Goal: Task Accomplishment & Management: Manage account settings

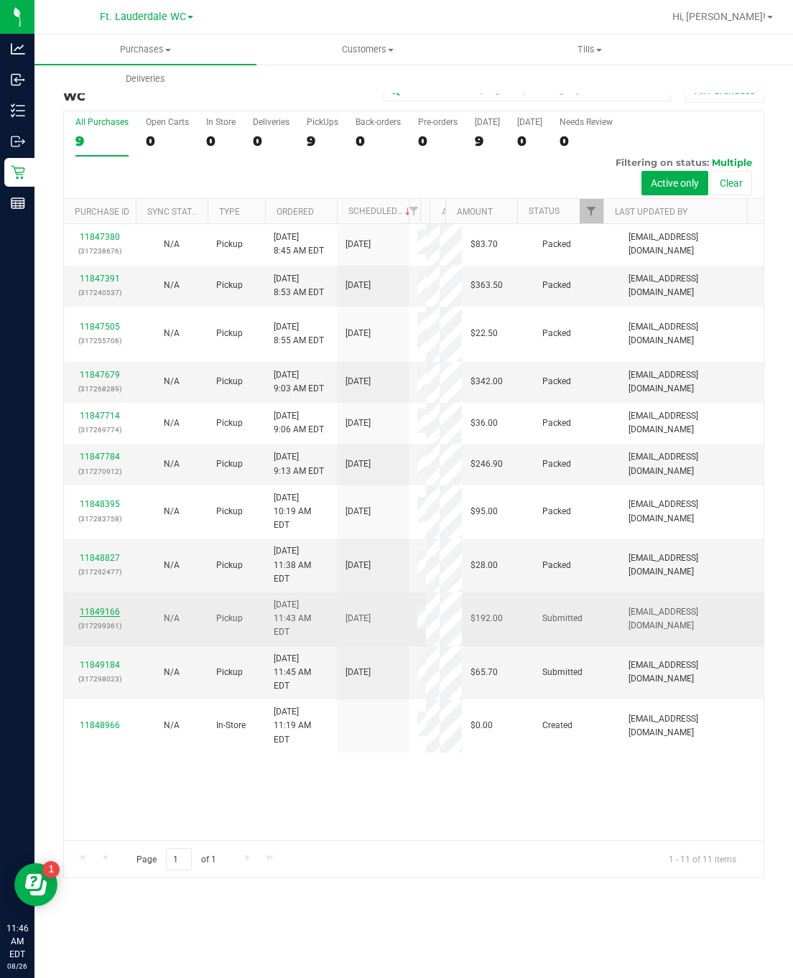
click at [108, 617] on link "11849166" at bounding box center [100, 612] width 40 height 10
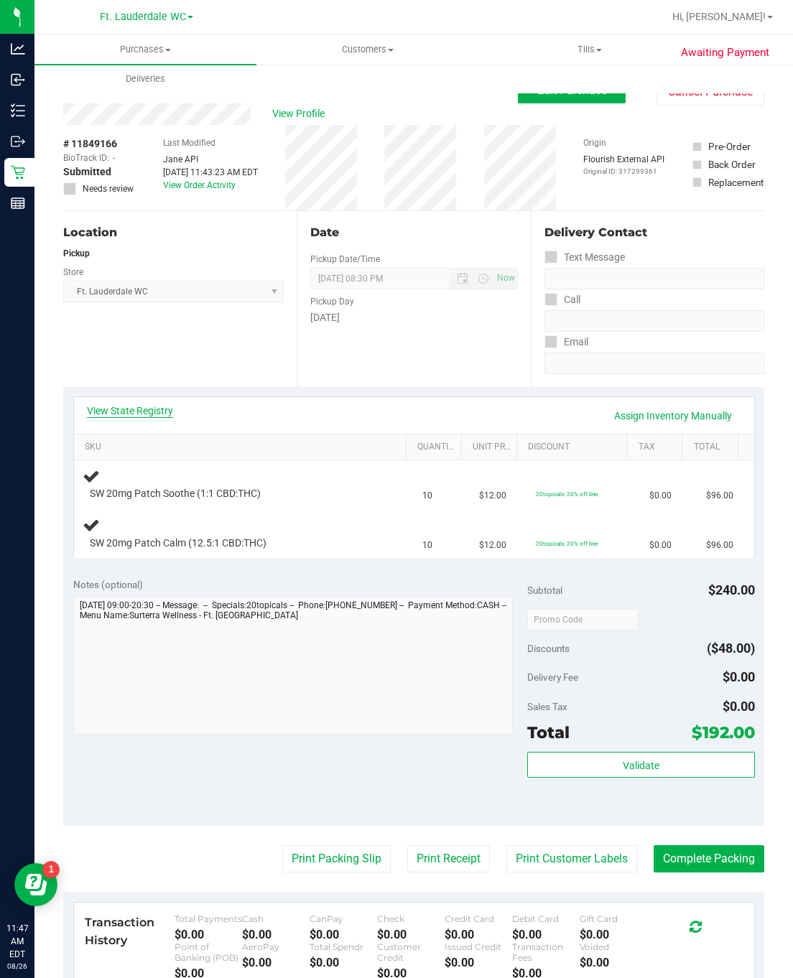
click at [141, 414] on link "View State Registry" at bounding box center [130, 411] width 86 height 14
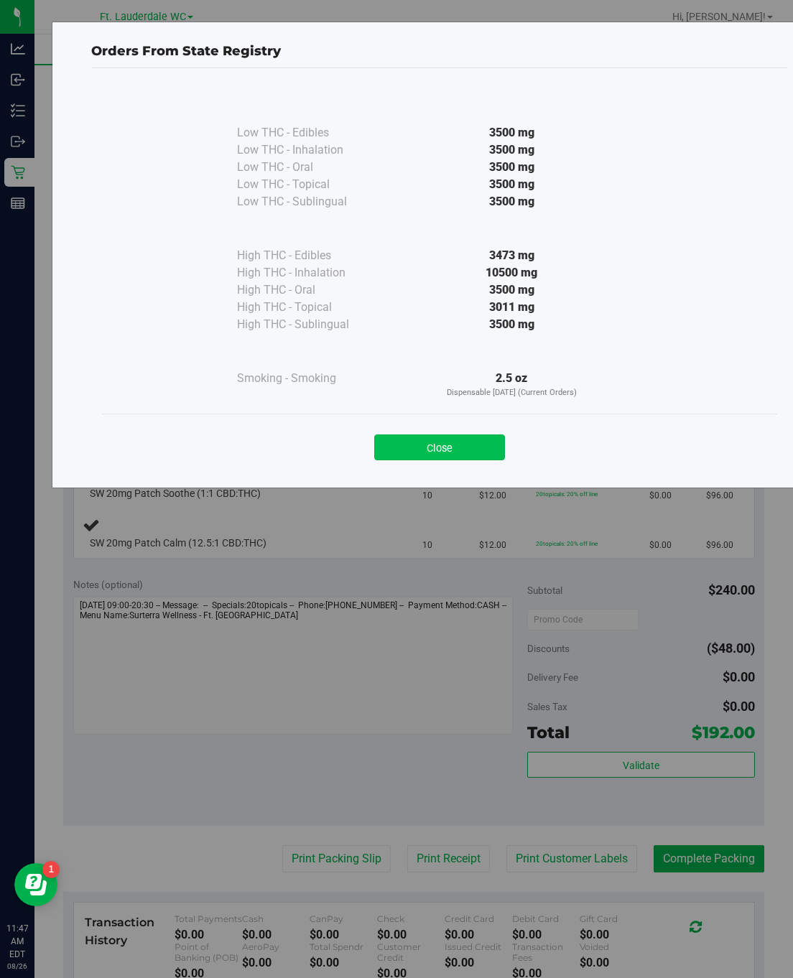
click at [383, 457] on button "Close" at bounding box center [439, 447] width 131 height 26
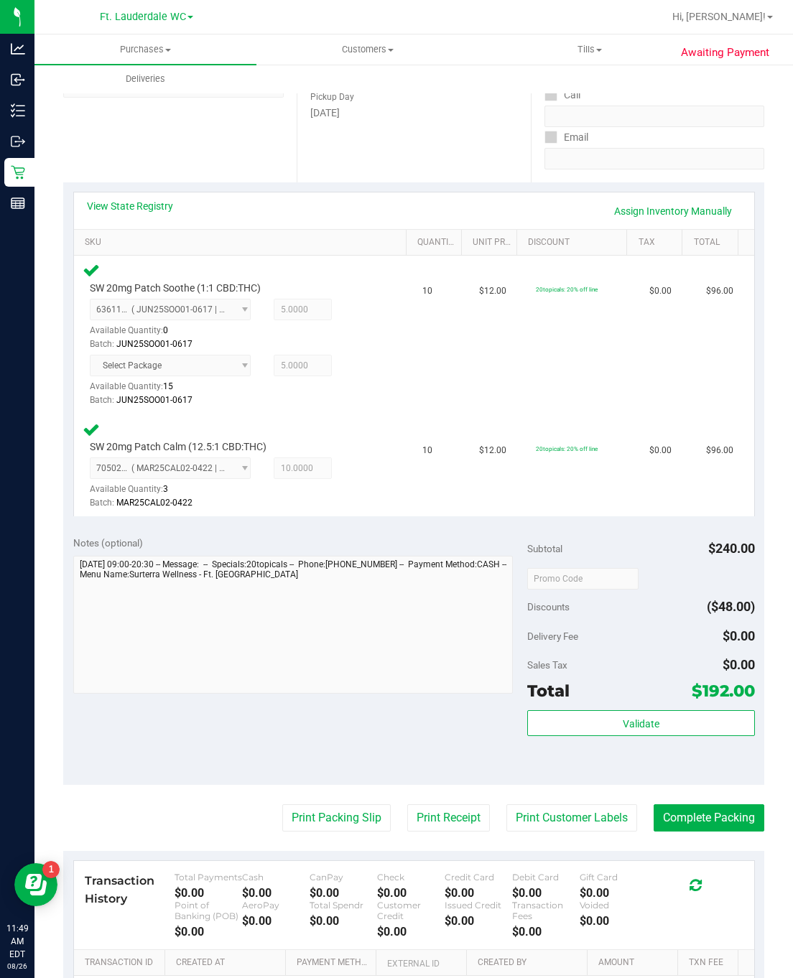
scroll to position [420, 0]
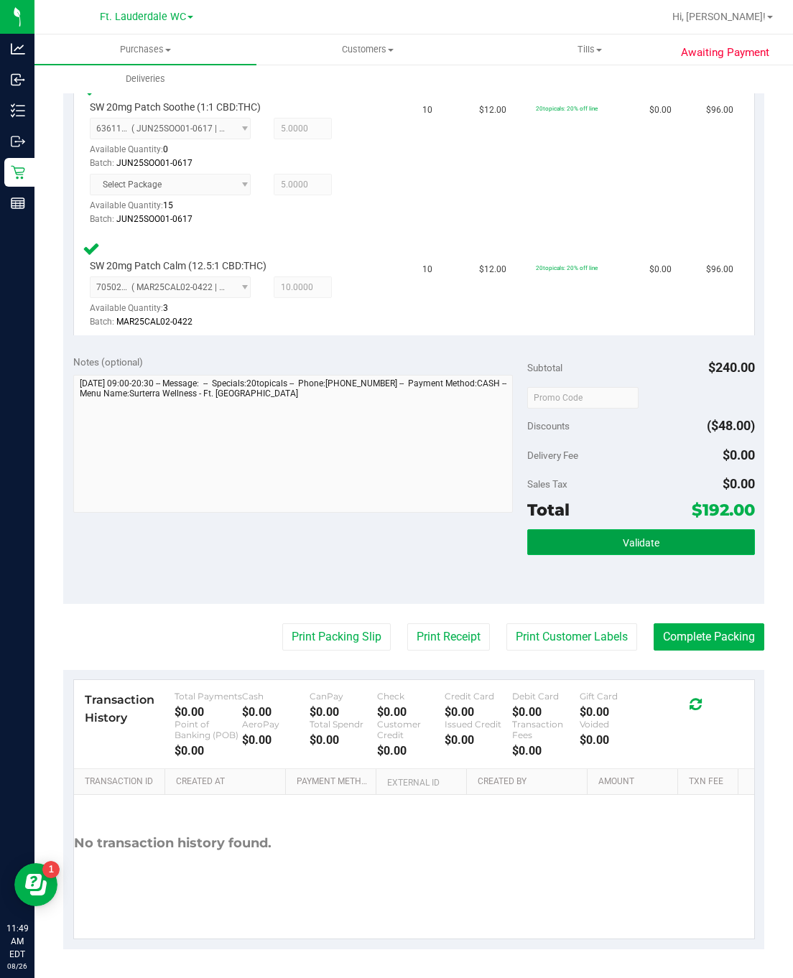
click at [576, 529] on button "Validate" at bounding box center [640, 542] width 227 height 26
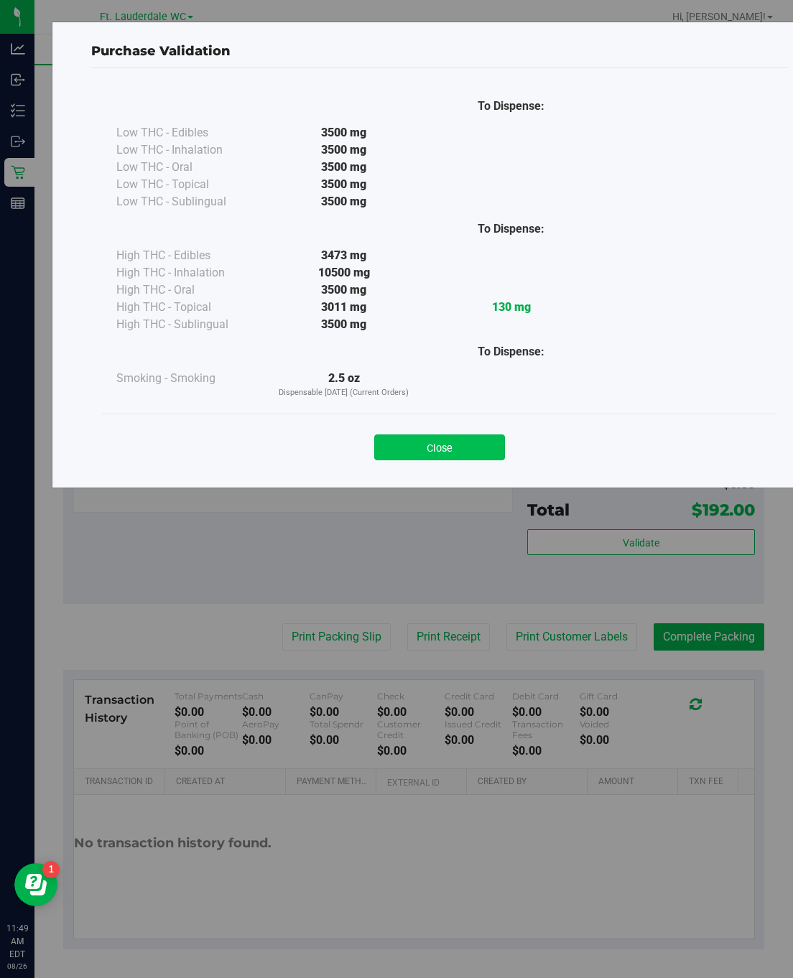
click at [455, 455] on button "Close" at bounding box center [439, 447] width 131 height 26
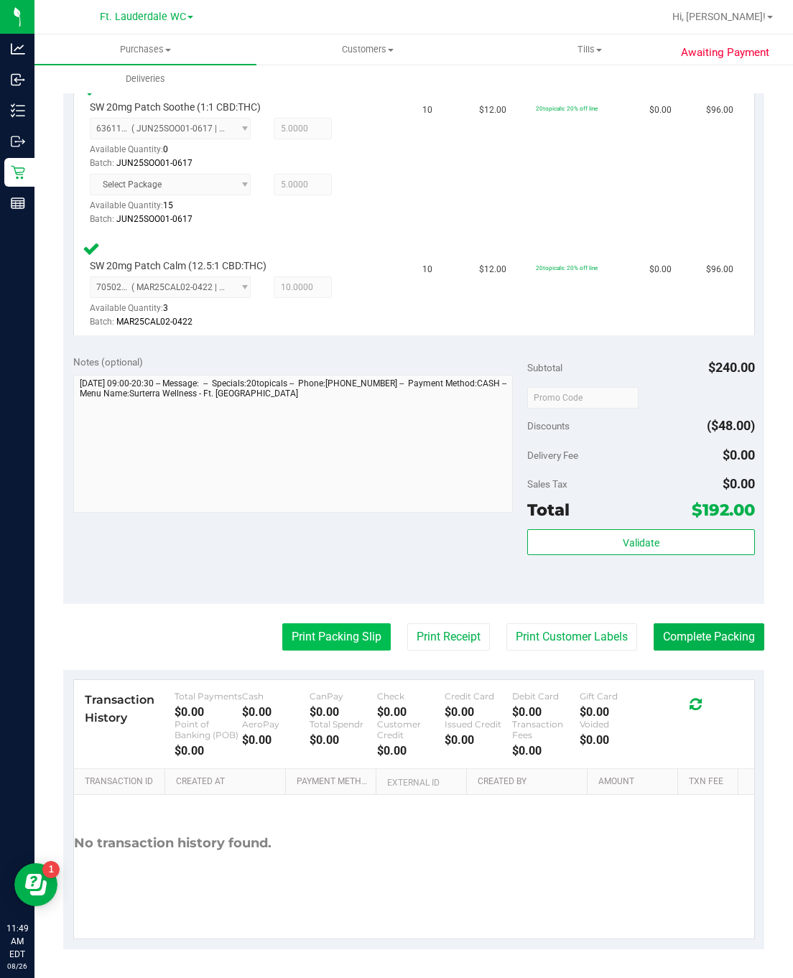
click at [334, 623] on button "Print Packing Slip" at bounding box center [336, 636] width 108 height 27
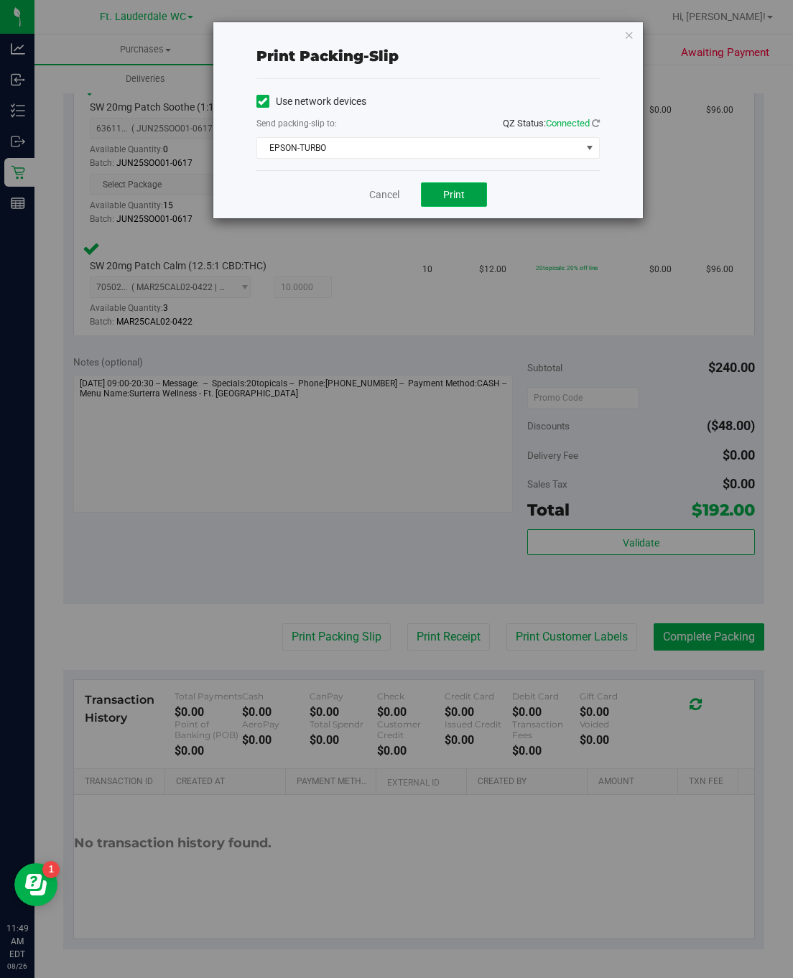
click at [445, 184] on button "Print" at bounding box center [454, 194] width 66 height 24
click at [384, 214] on div "Cancel Print" at bounding box center [427, 194] width 343 height 48
click at [383, 190] on link "Cancel" at bounding box center [384, 194] width 30 height 15
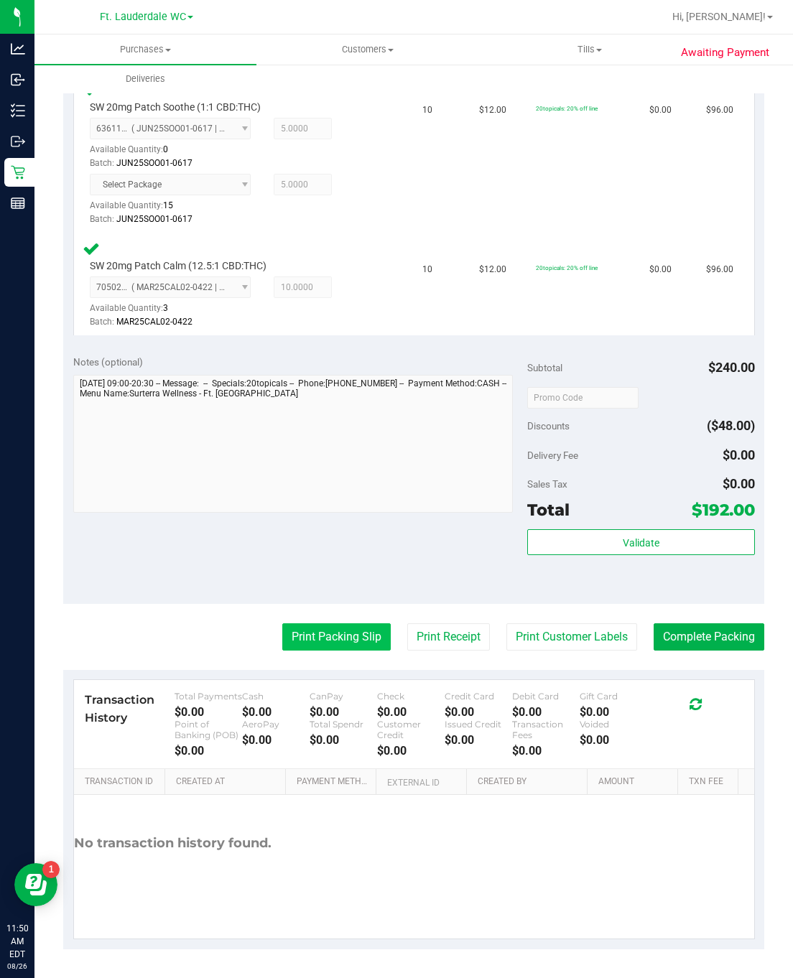
click at [330, 623] on button "Print Packing Slip" at bounding box center [336, 636] width 108 height 27
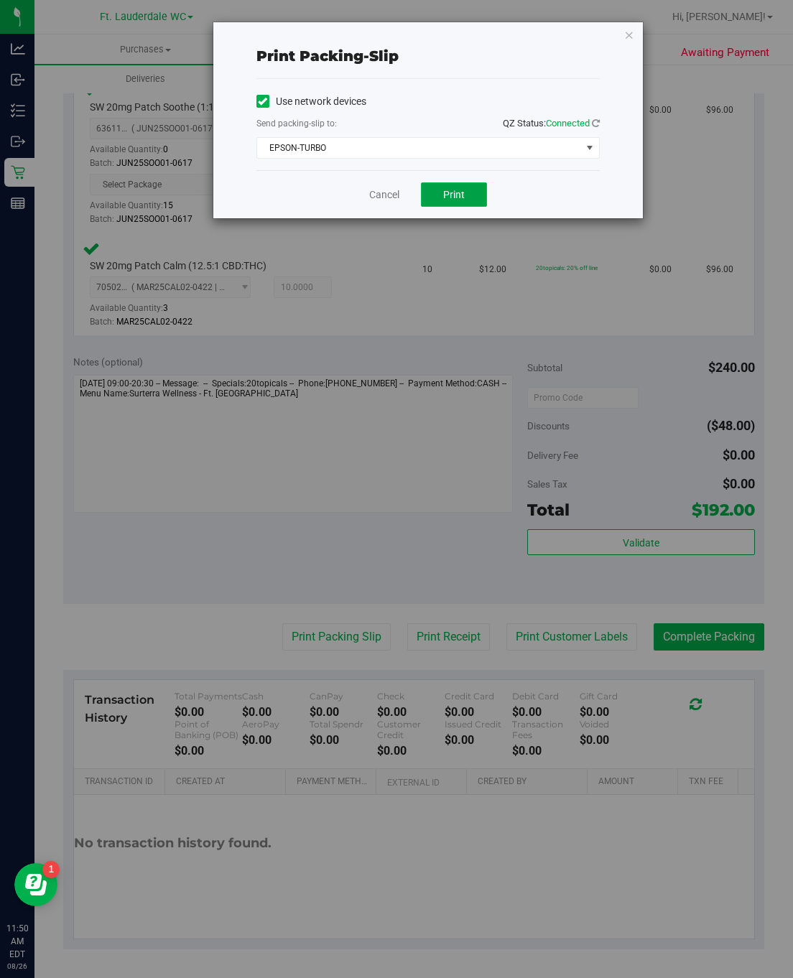
click at [425, 195] on button "Print" at bounding box center [454, 194] width 66 height 24
click at [371, 188] on link "Cancel" at bounding box center [384, 194] width 30 height 15
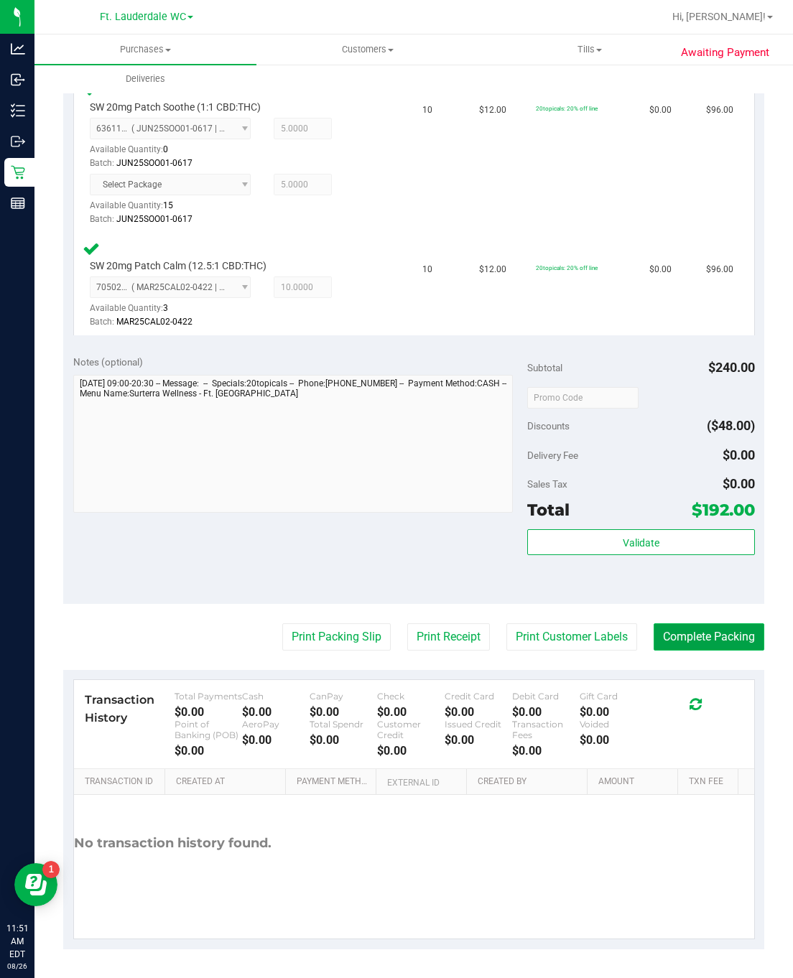
click at [654, 623] on button "Complete Packing" at bounding box center [709, 636] width 111 height 27
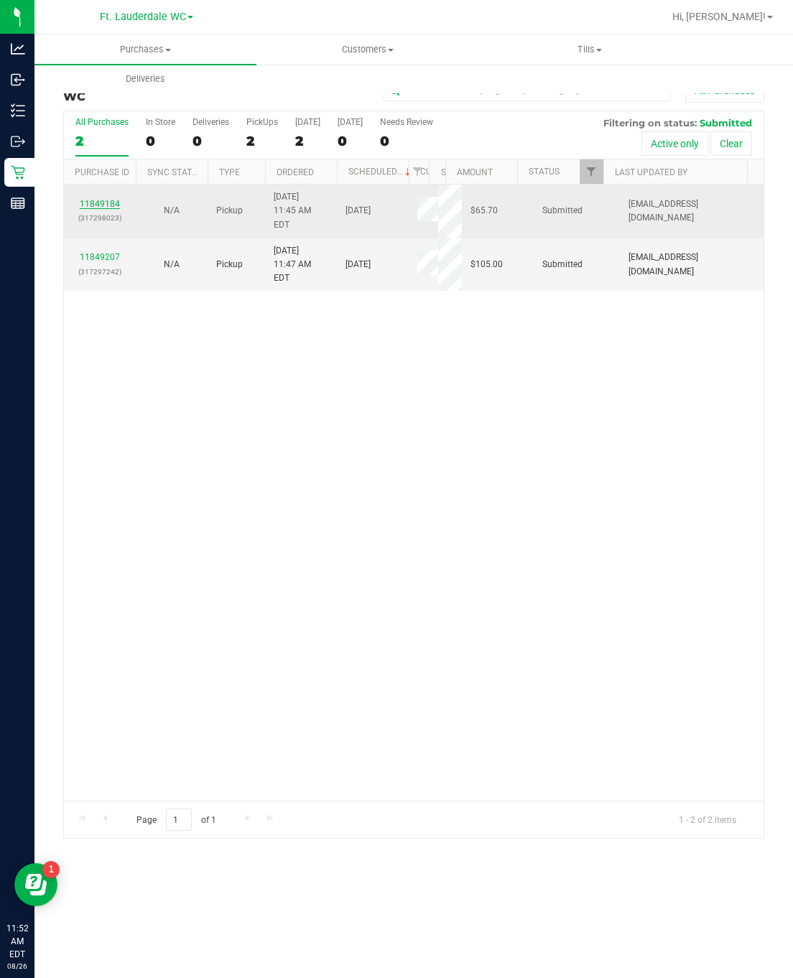
click at [112, 203] on link "11849184" at bounding box center [100, 204] width 40 height 10
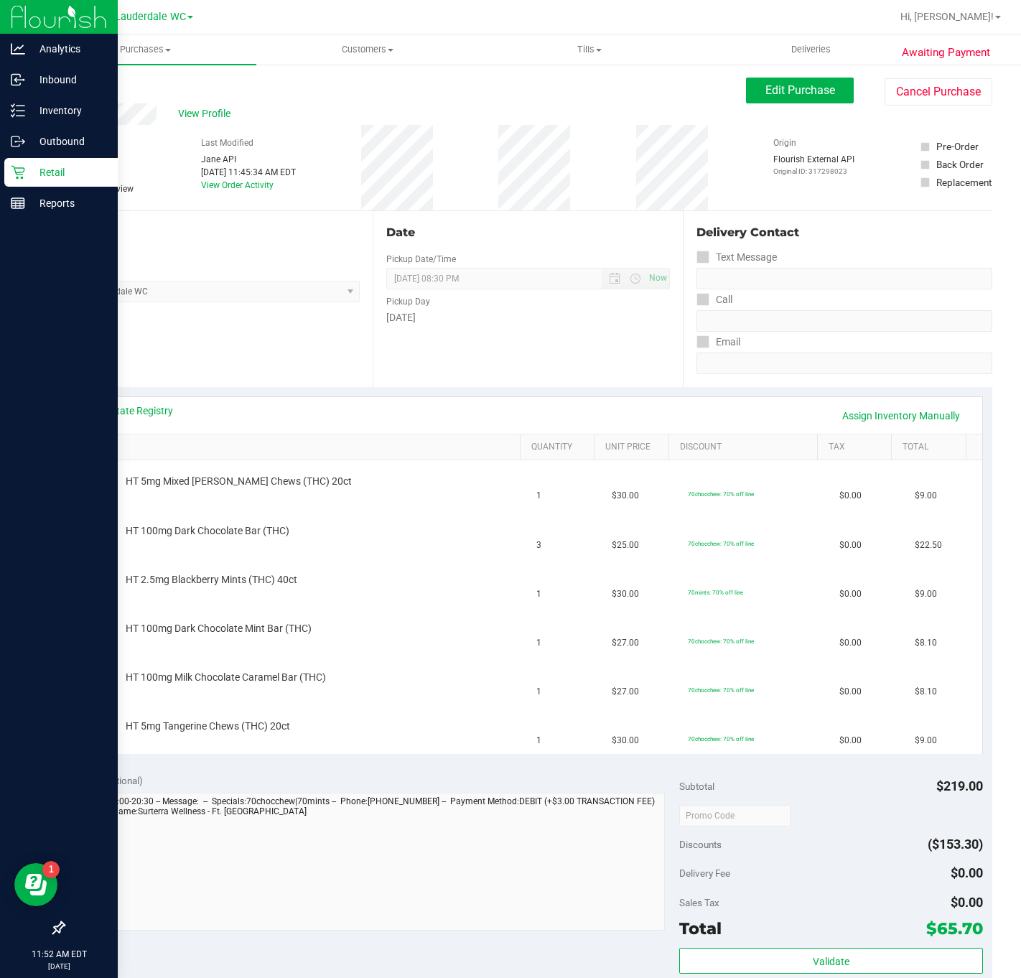
click at [9, 175] on div "Retail" at bounding box center [60, 172] width 113 height 29
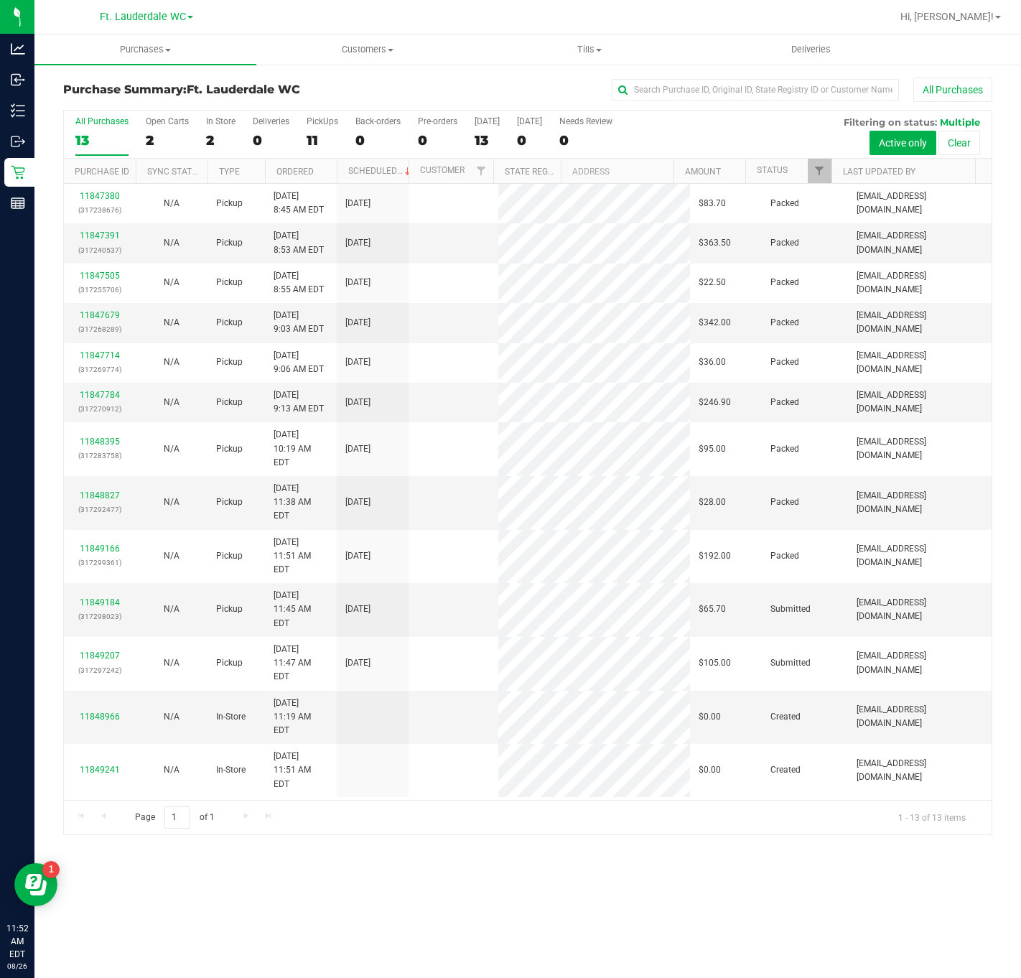
click at [101, 651] on link "11849207" at bounding box center [100, 656] width 40 height 10
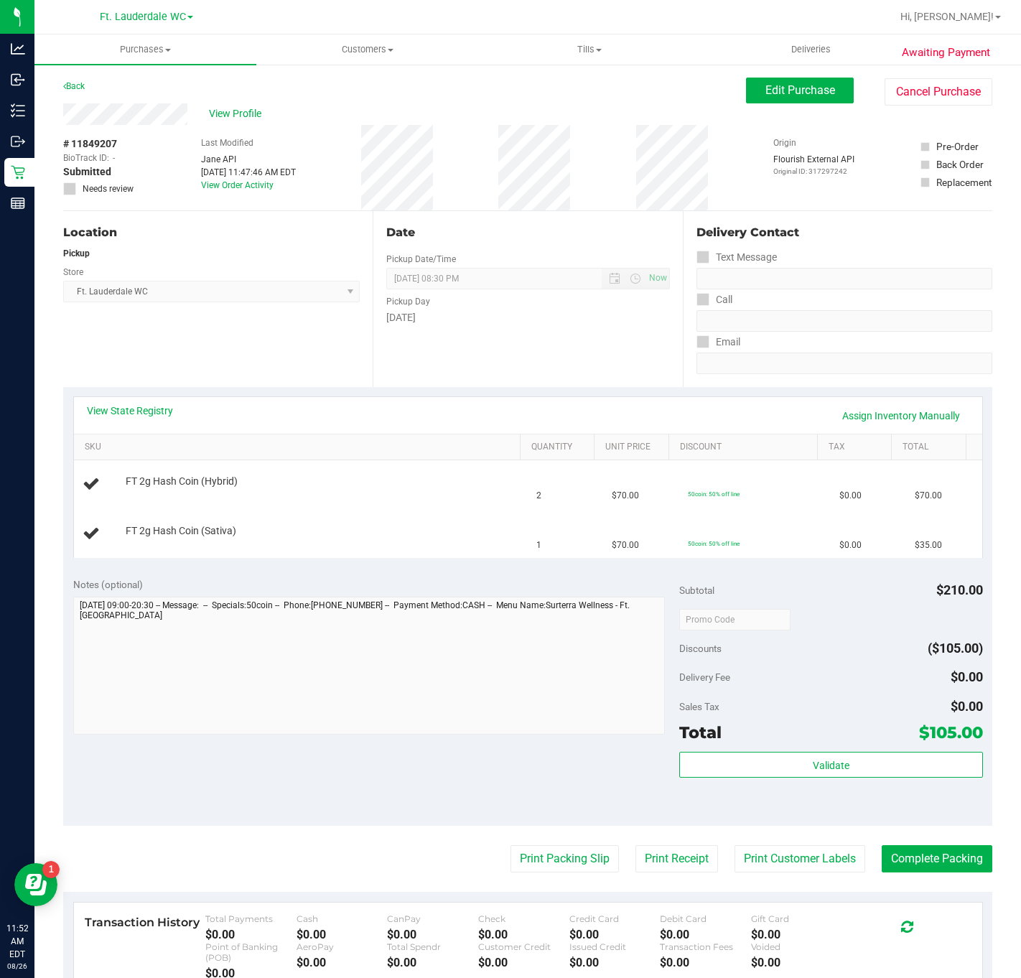
click at [144, 419] on div "View State Registry Assign Inventory Manually" at bounding box center [528, 416] width 883 height 24
click at [144, 412] on link "View State Registry" at bounding box center [130, 411] width 86 height 14
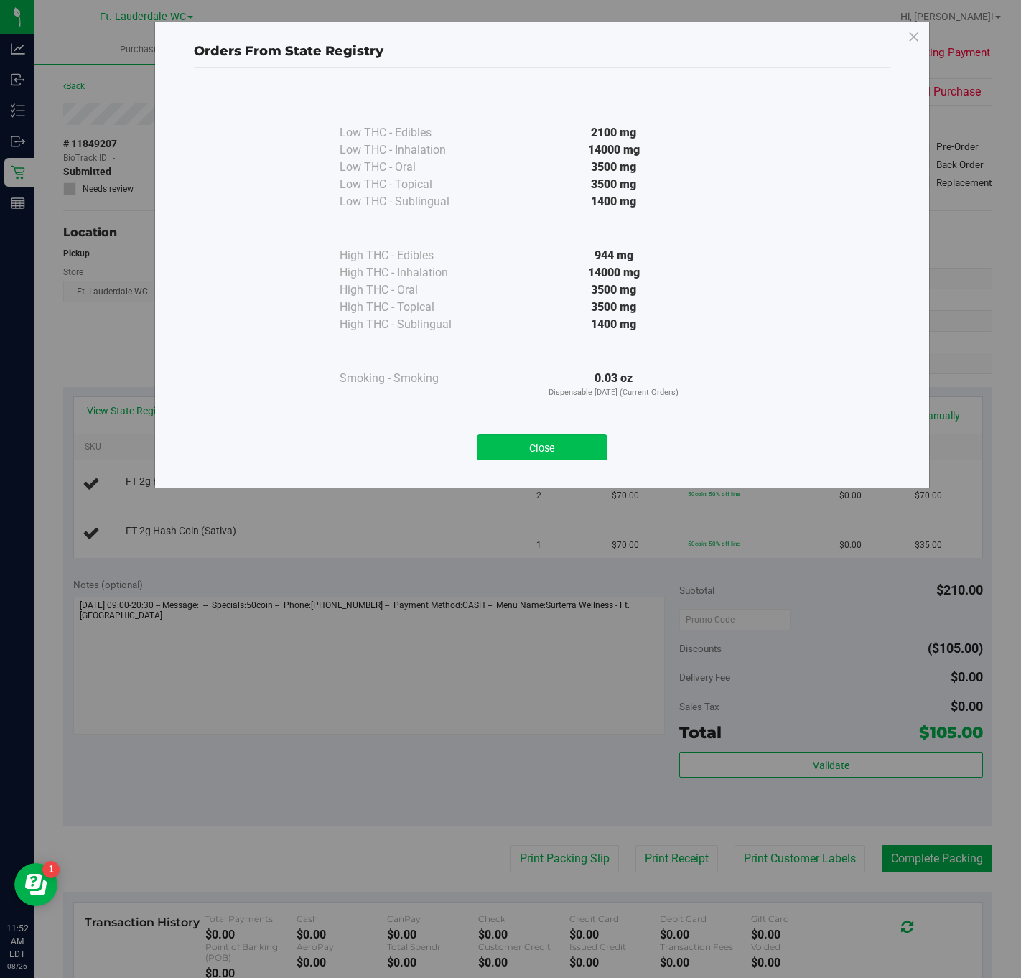
click at [517, 444] on button "Close" at bounding box center [542, 447] width 131 height 26
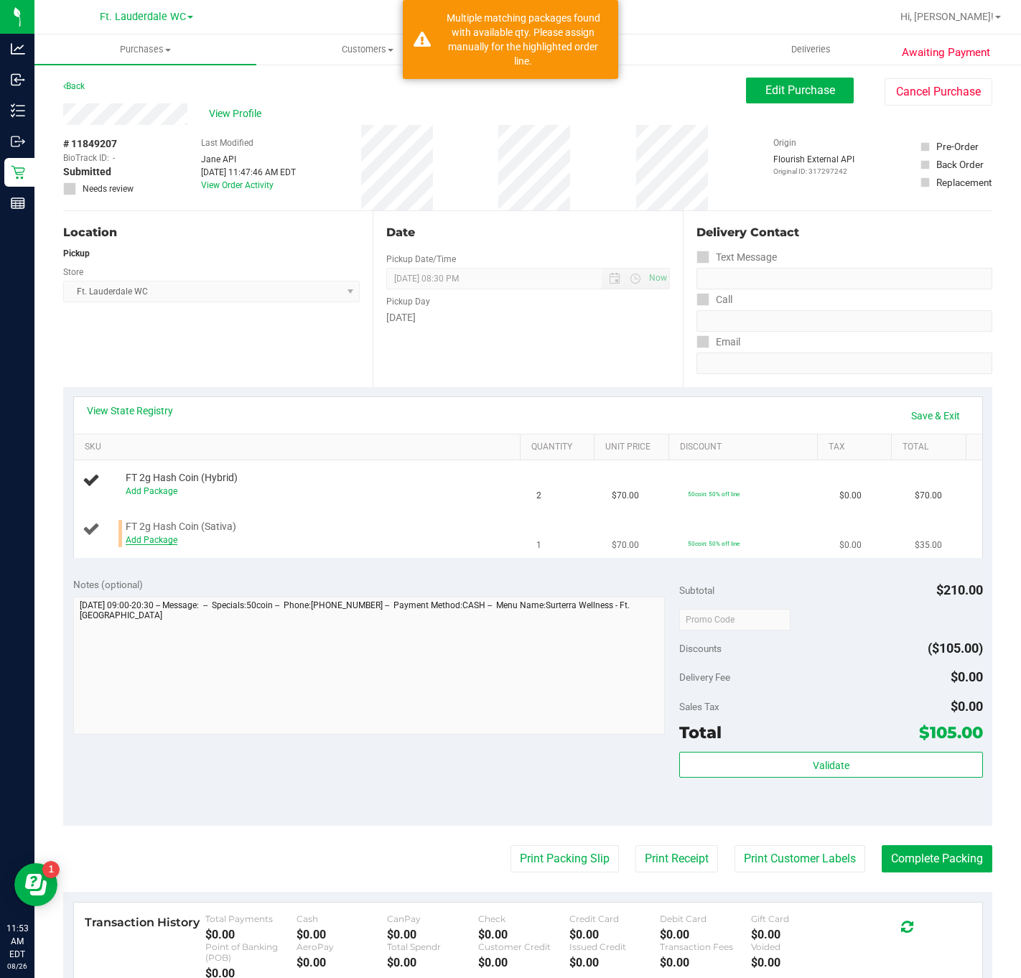
click at [145, 541] on link "Add Package" at bounding box center [152, 540] width 52 height 10
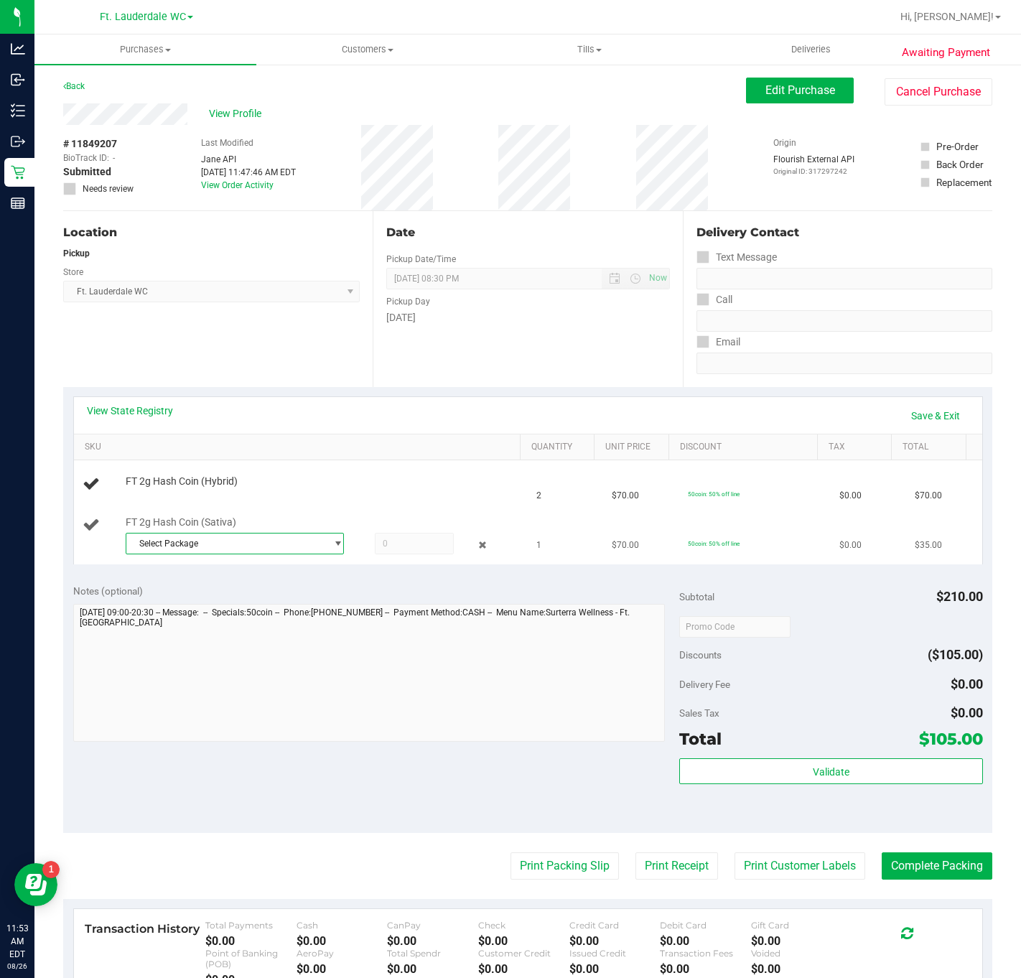
click at [145, 546] on span "Select Package" at bounding box center [225, 544] width 198 height 20
click at [160, 602] on span "3328283930557314" at bounding box center [174, 605] width 80 height 10
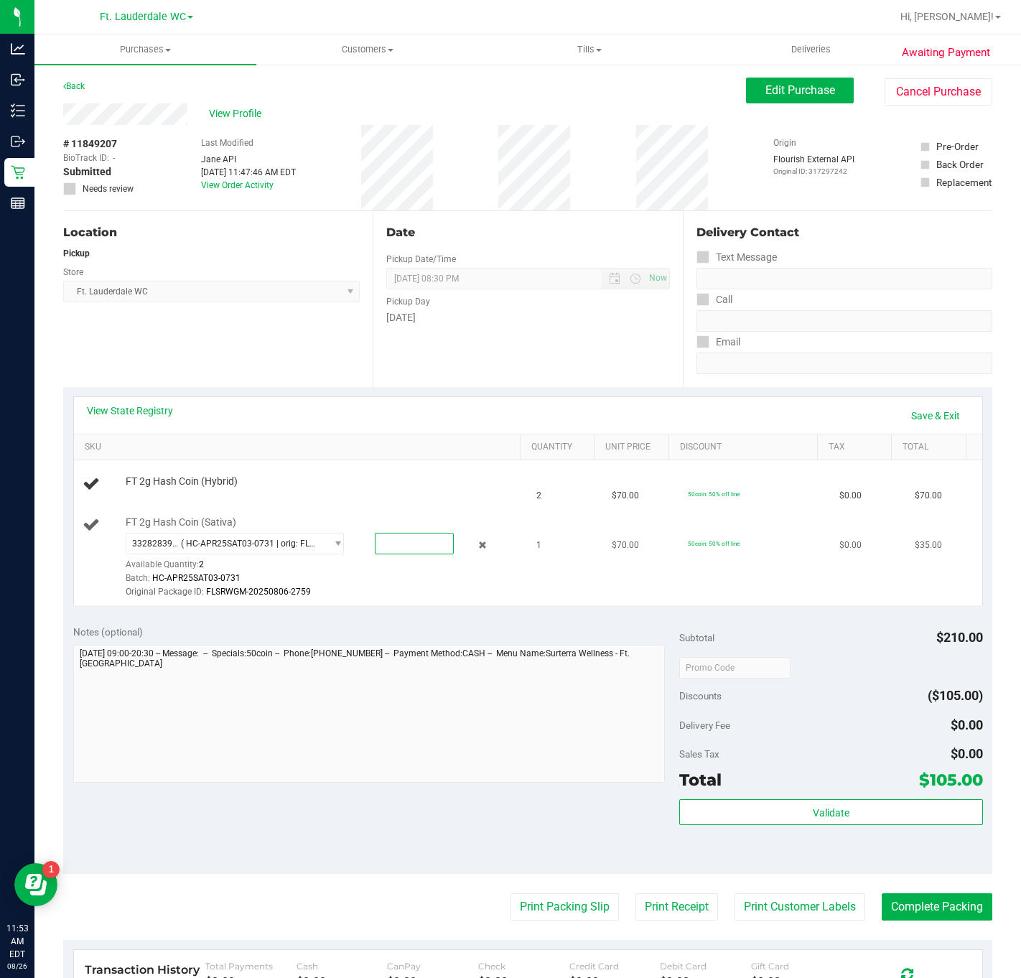
click at [378, 545] on span at bounding box center [414, 544] width 79 height 22
type input "1"
type input "1.0000"
click at [384, 572] on div "3328283930557314 ( HC-APR25SAT03-0731 | orig: FLSRWGM-20250806-2759 ) 332828393…" at bounding box center [323, 566] width 394 height 67
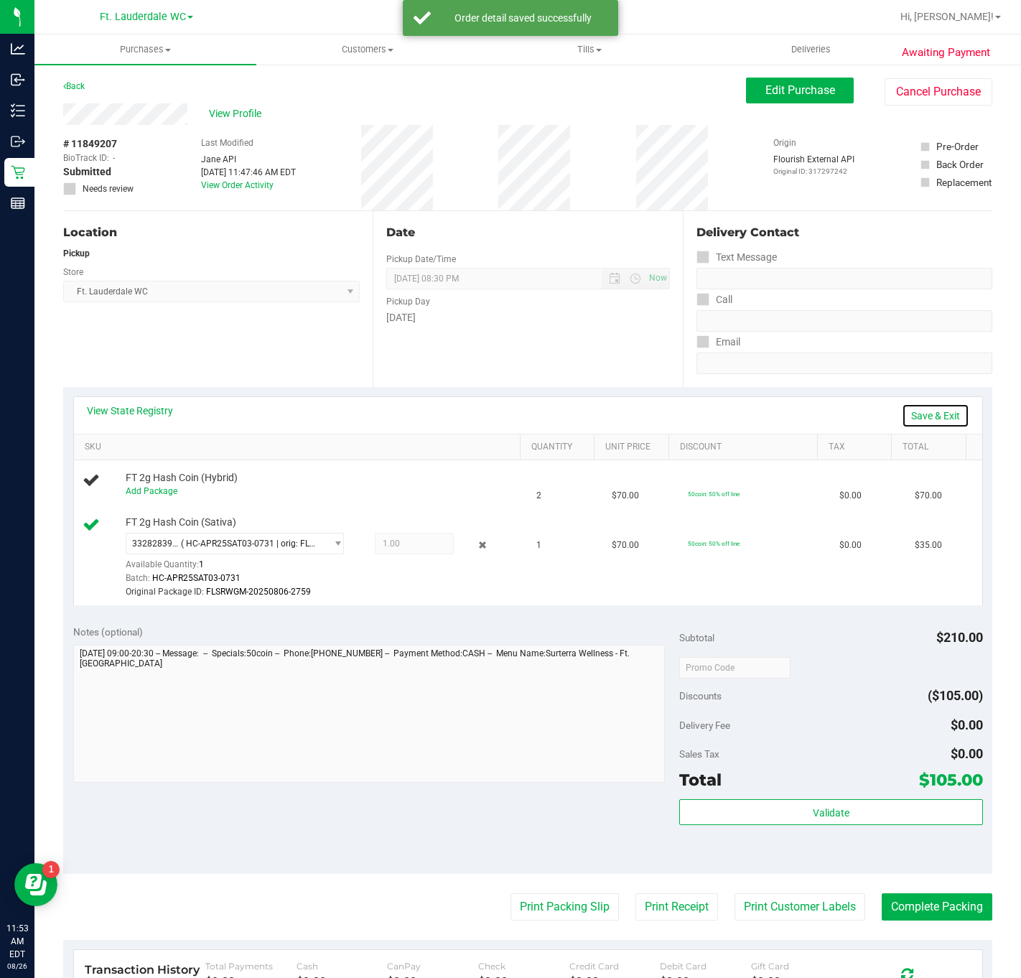
click at [792, 414] on link "Save & Exit" at bounding box center [936, 416] width 68 height 24
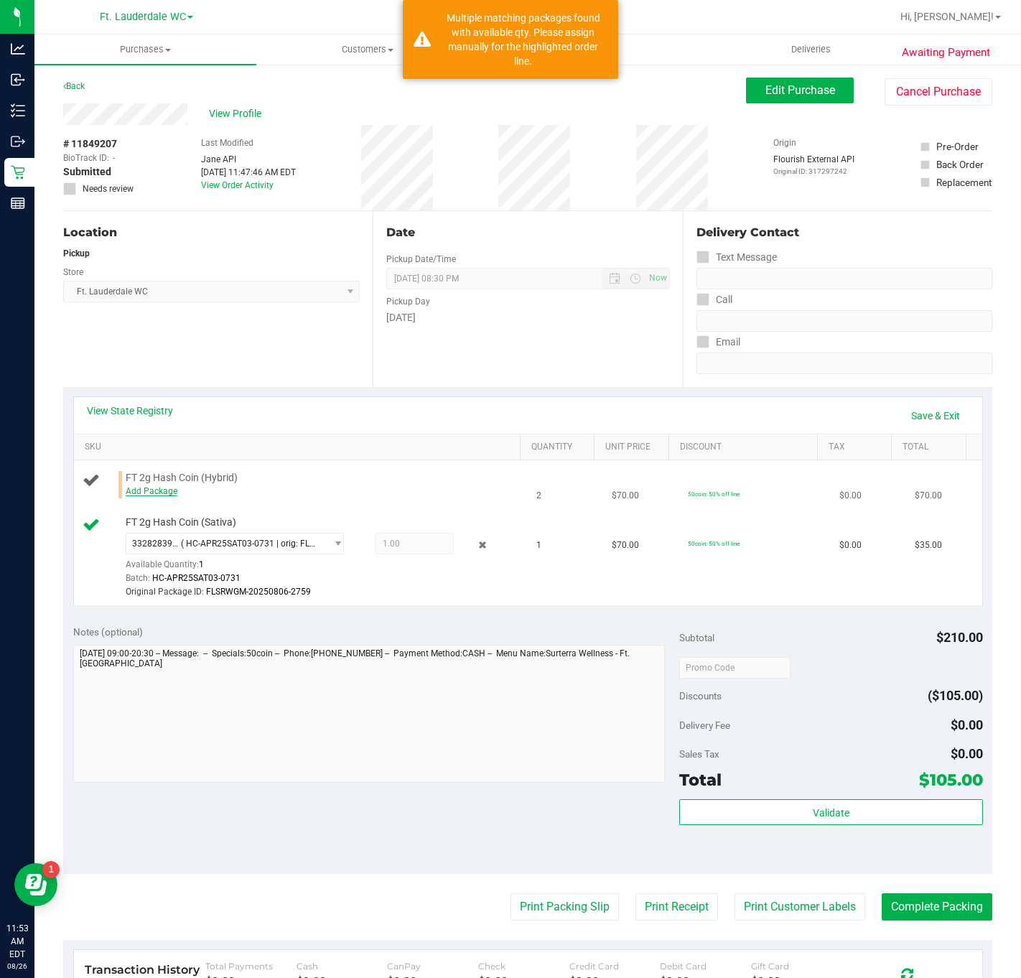
click at [169, 492] on link "Add Package" at bounding box center [152, 491] width 52 height 10
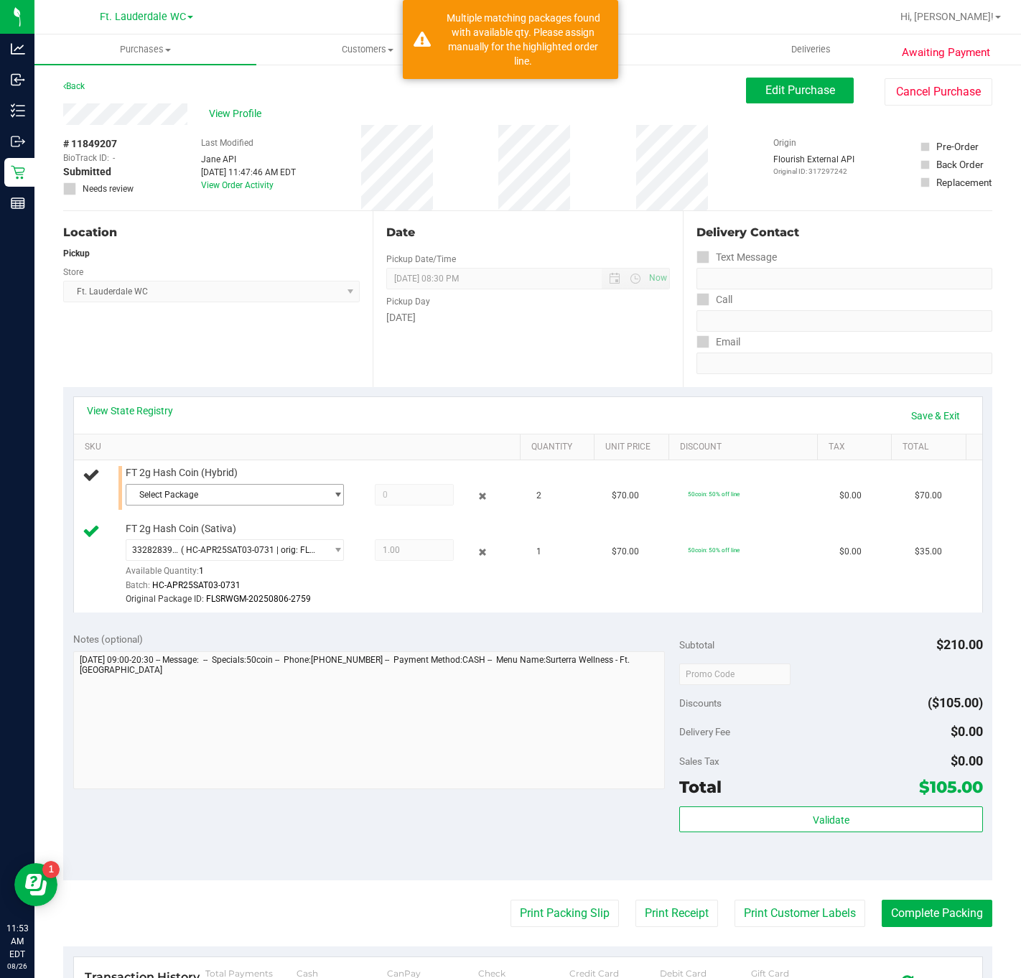
click at [169, 492] on span "Select Package" at bounding box center [225, 495] width 198 height 20
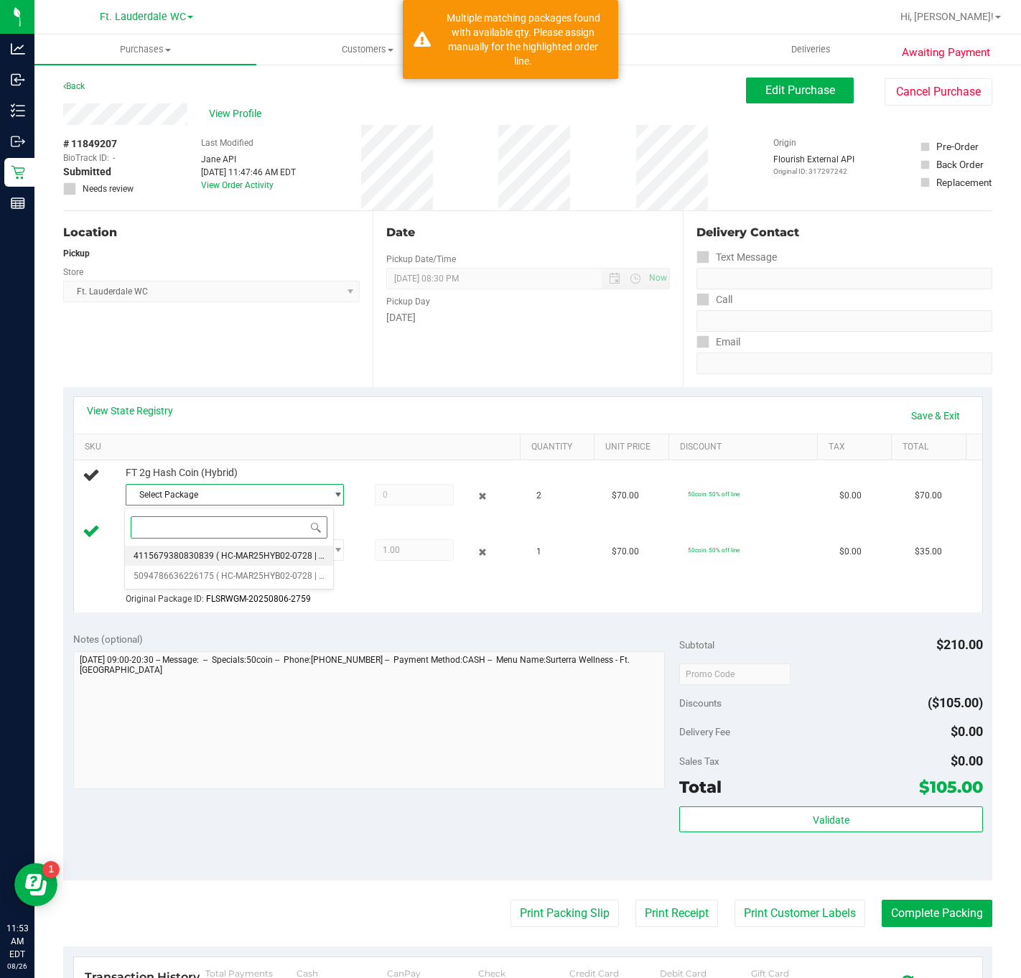
click at [195, 554] on span "4115679380830839" at bounding box center [174, 556] width 80 height 10
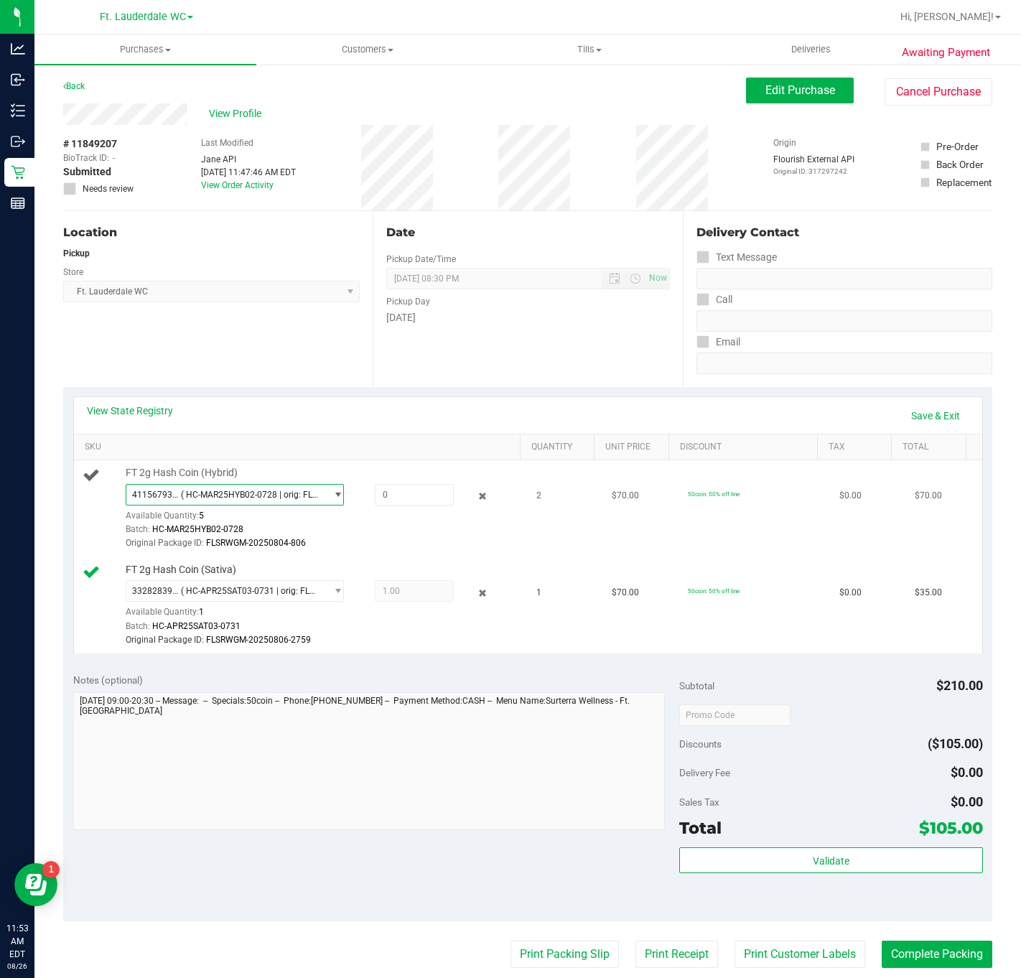
click at [239, 496] on span "( HC-MAR25HYB02-0728 | orig: FLSRWGM-20250804-806 )" at bounding box center [250, 495] width 138 height 10
click at [208, 573] on span "5094786636226175" at bounding box center [174, 576] width 80 height 10
click at [412, 501] on span at bounding box center [414, 495] width 79 height 22
type input "2"
type input "2.0000"
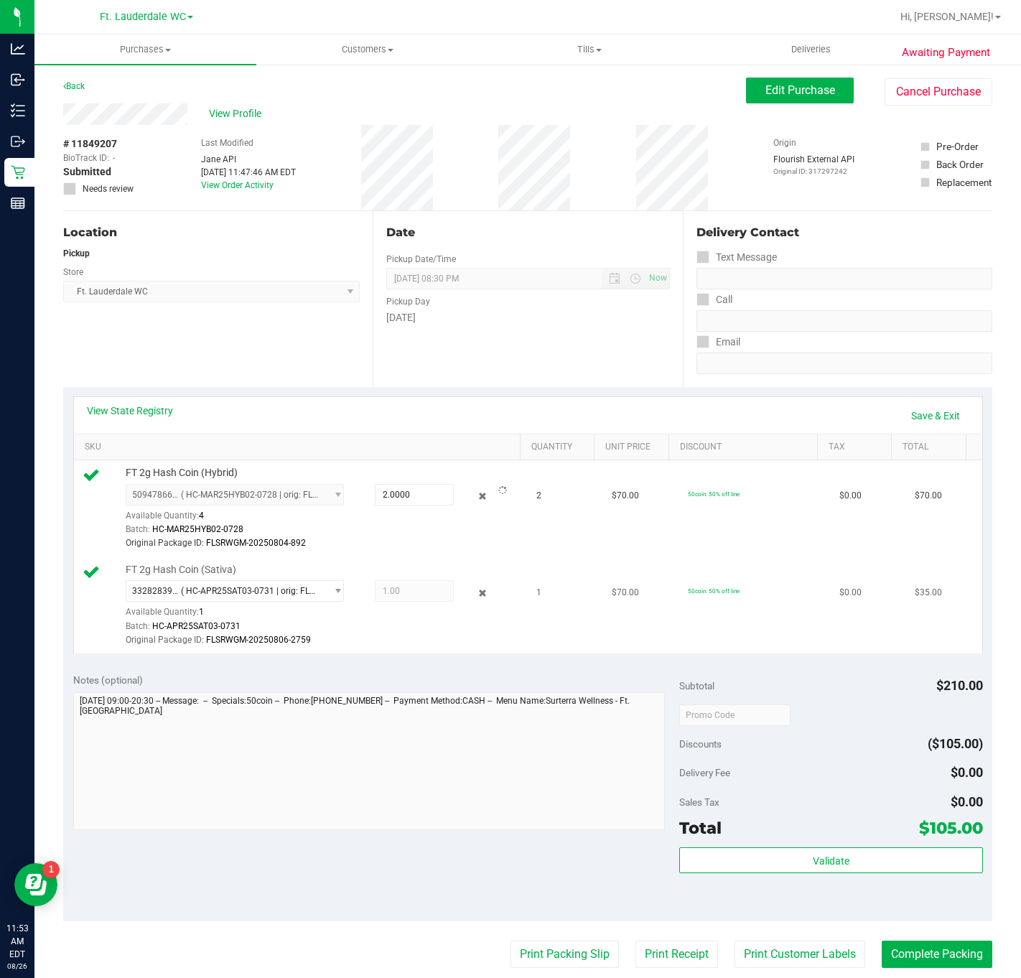
click at [389, 648] on div at bounding box center [323, 647] width 394 height 1
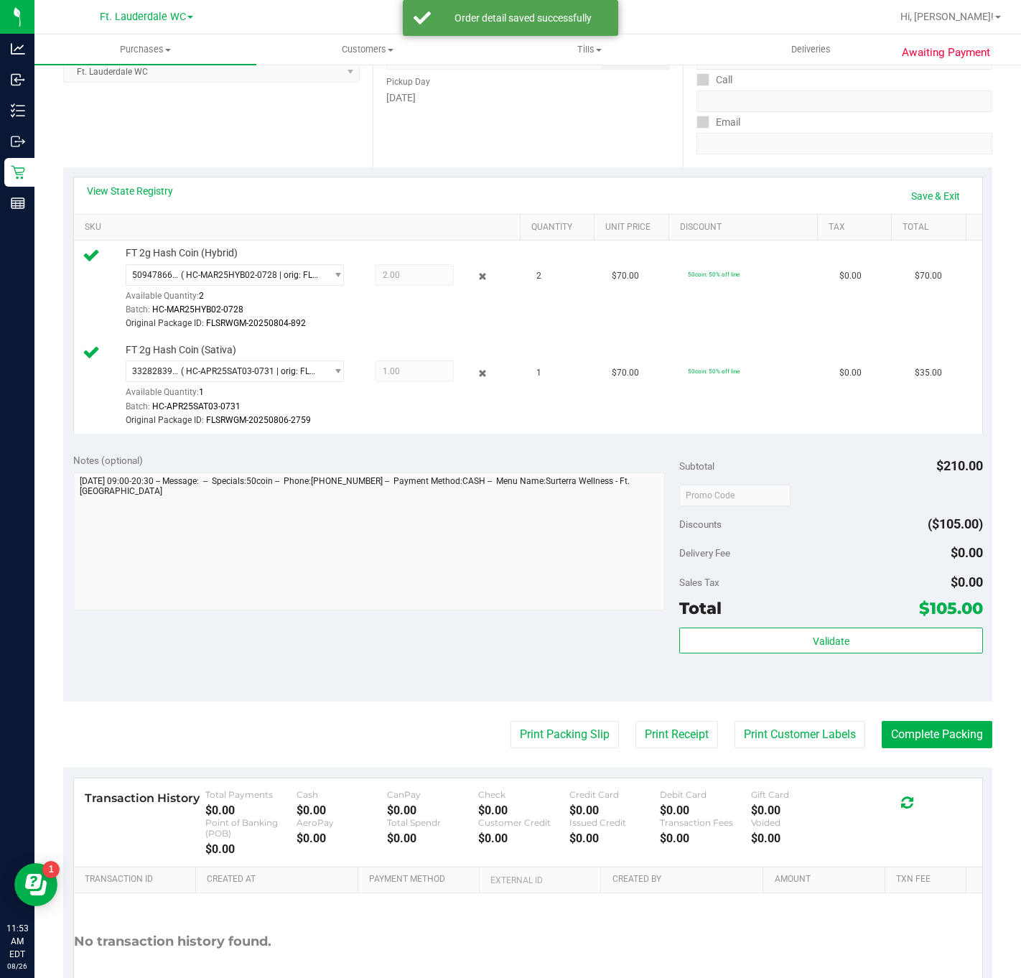
scroll to position [324, 0]
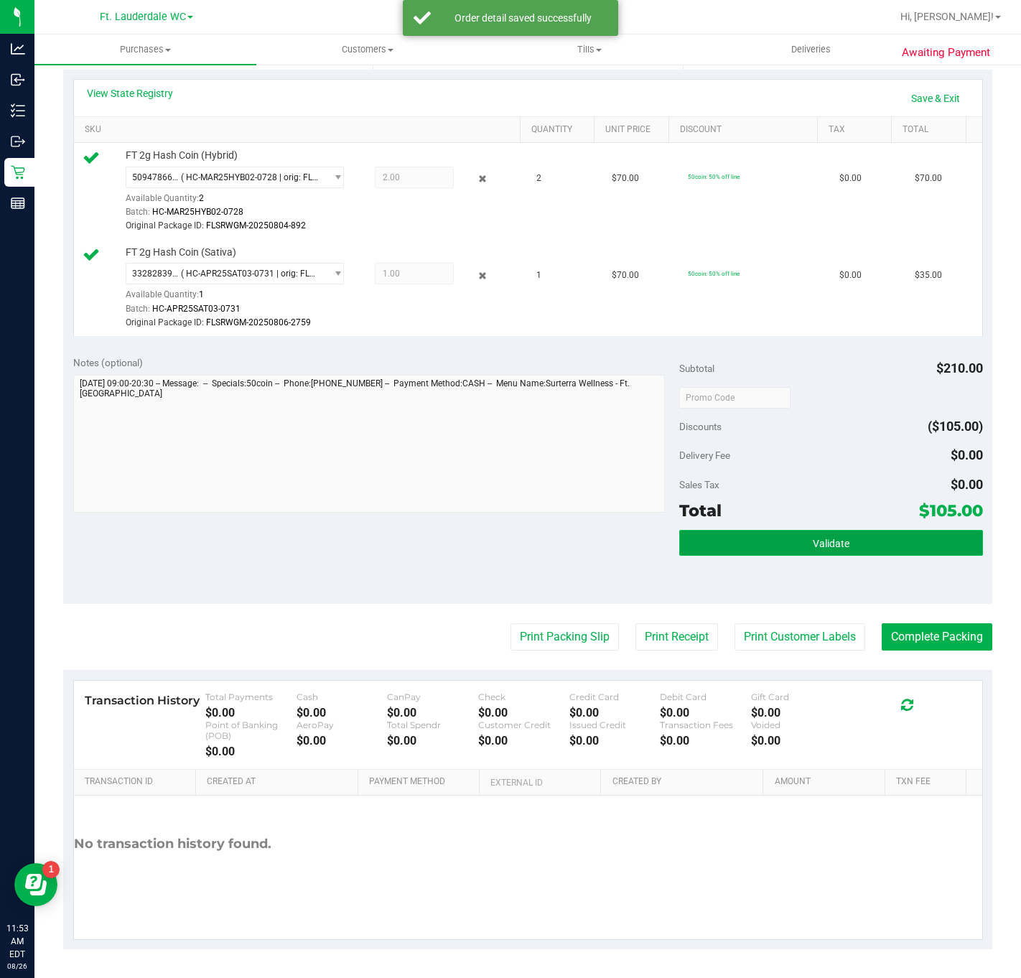
click at [703, 535] on button "Validate" at bounding box center [830, 543] width 303 height 26
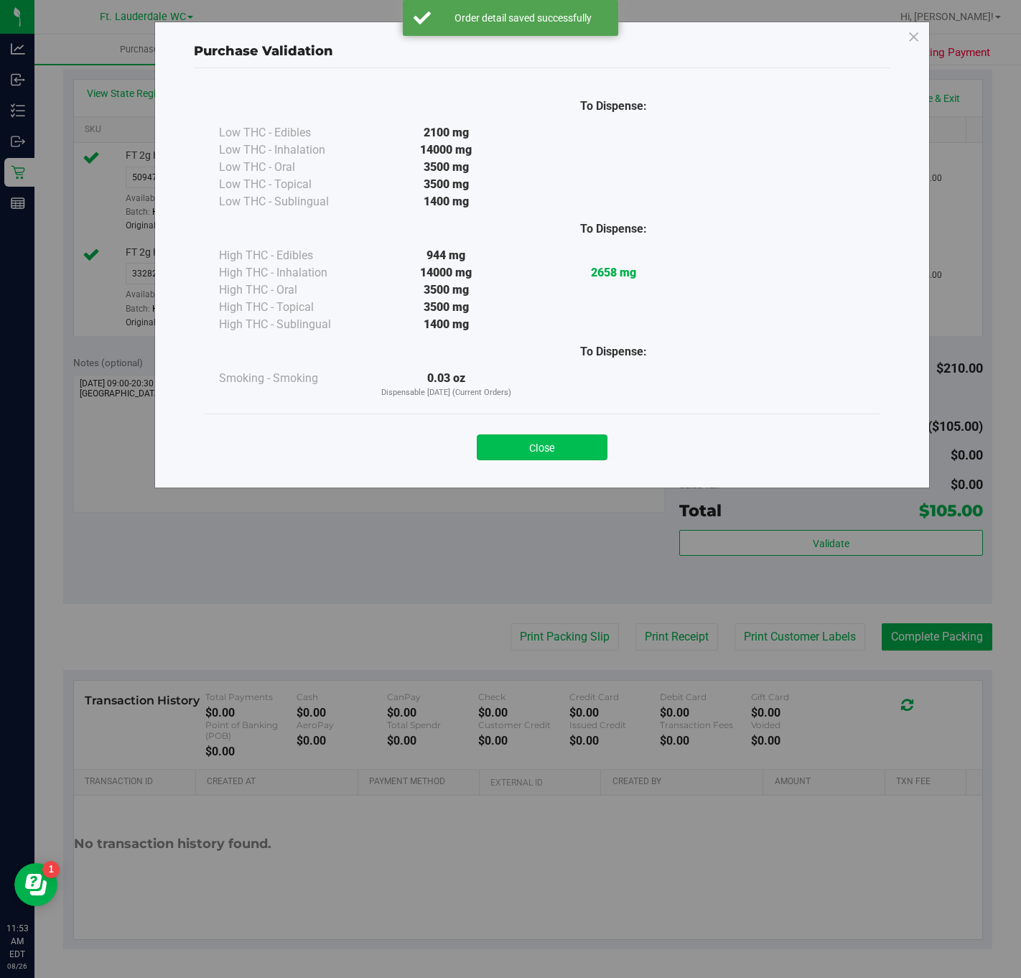
click at [517, 450] on button "Close" at bounding box center [542, 447] width 131 height 26
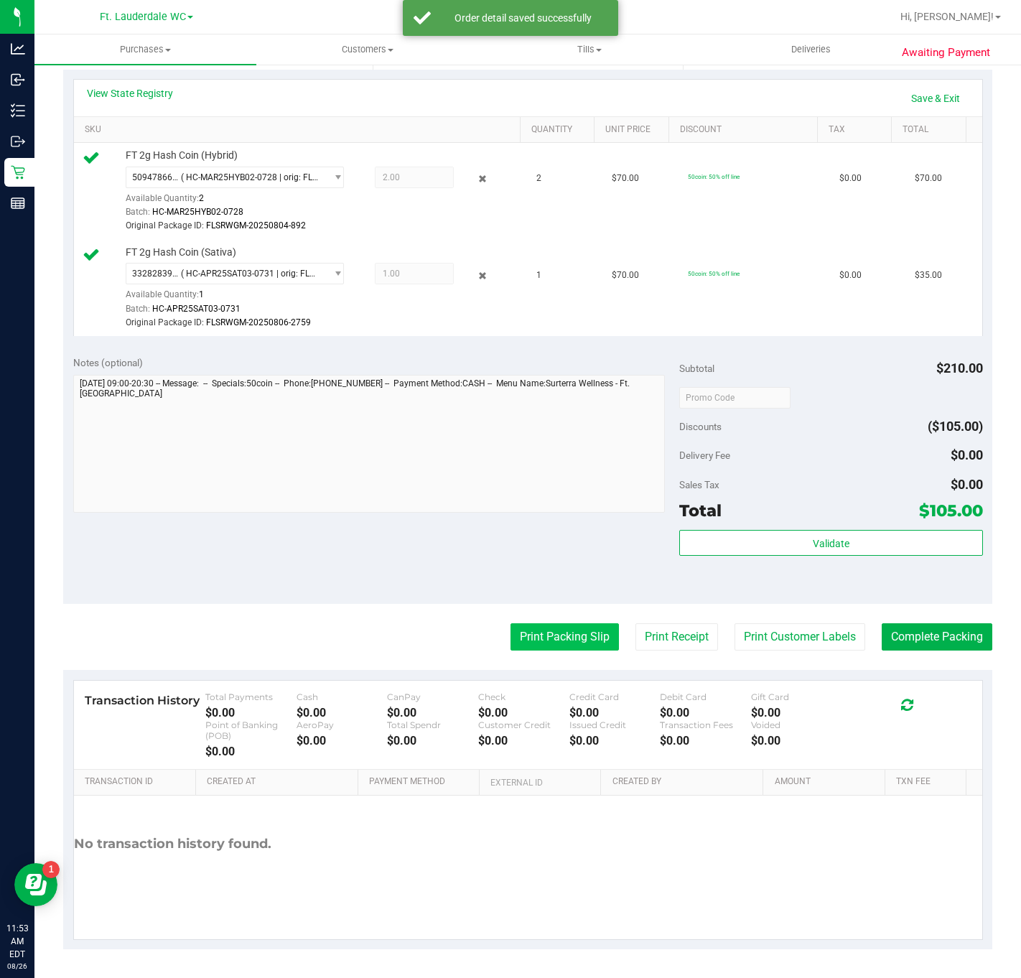
click at [513, 626] on button "Print Packing Slip" at bounding box center [565, 636] width 108 height 27
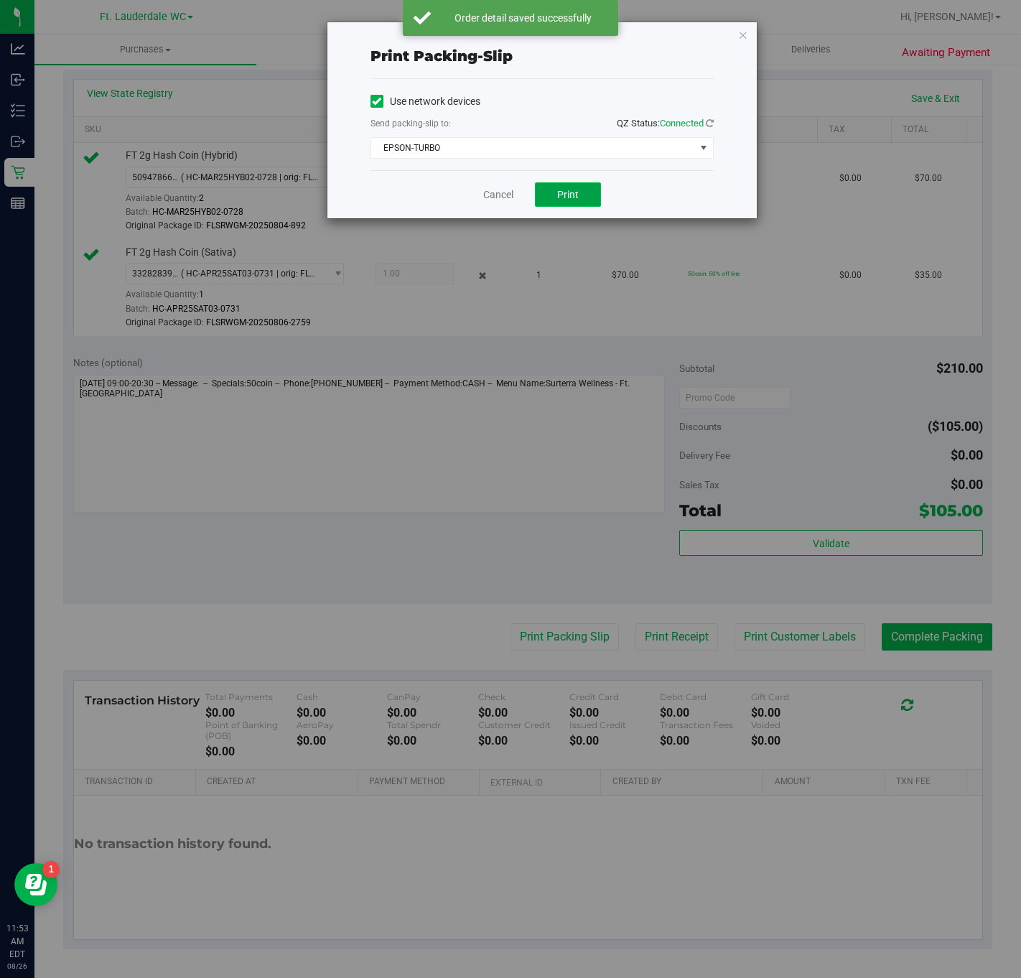
click at [539, 190] on button "Print" at bounding box center [568, 194] width 66 height 24
click at [504, 195] on link "Cancel" at bounding box center [498, 194] width 30 height 15
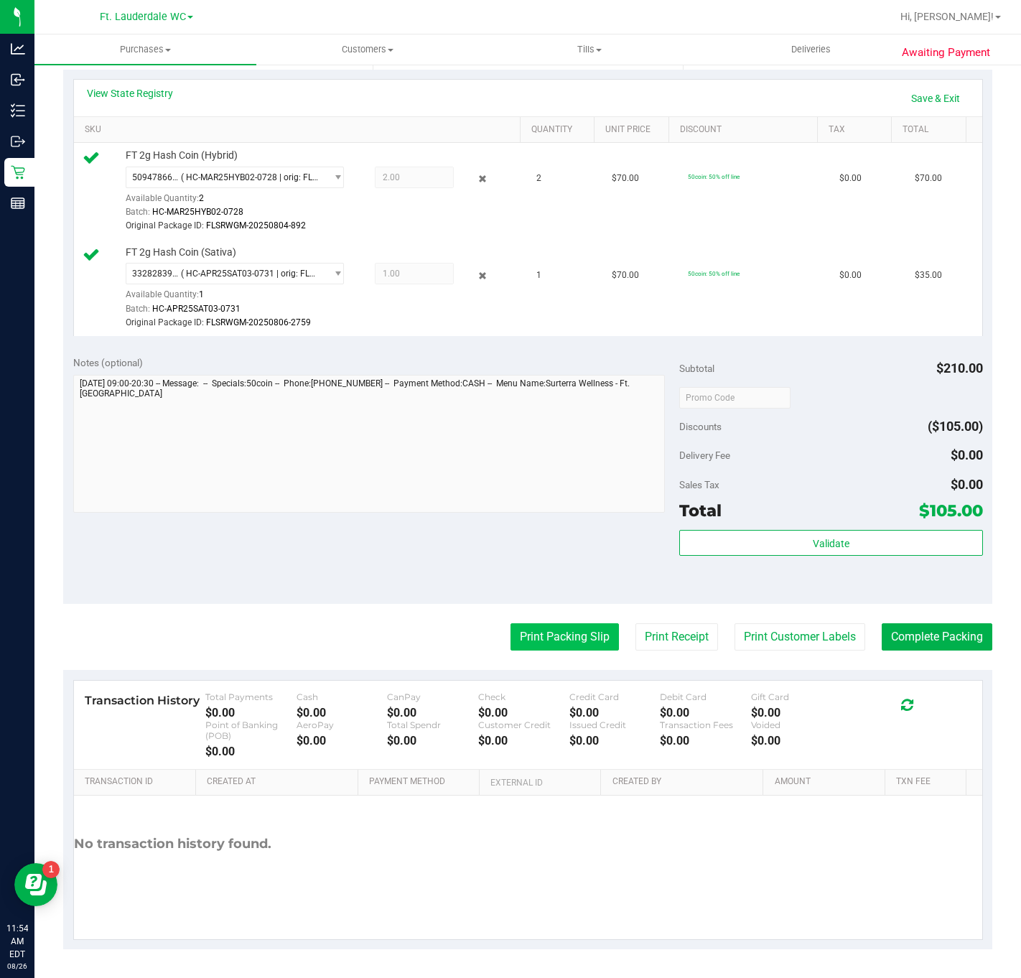
click at [518, 638] on button "Print Packing Slip" at bounding box center [565, 636] width 108 height 27
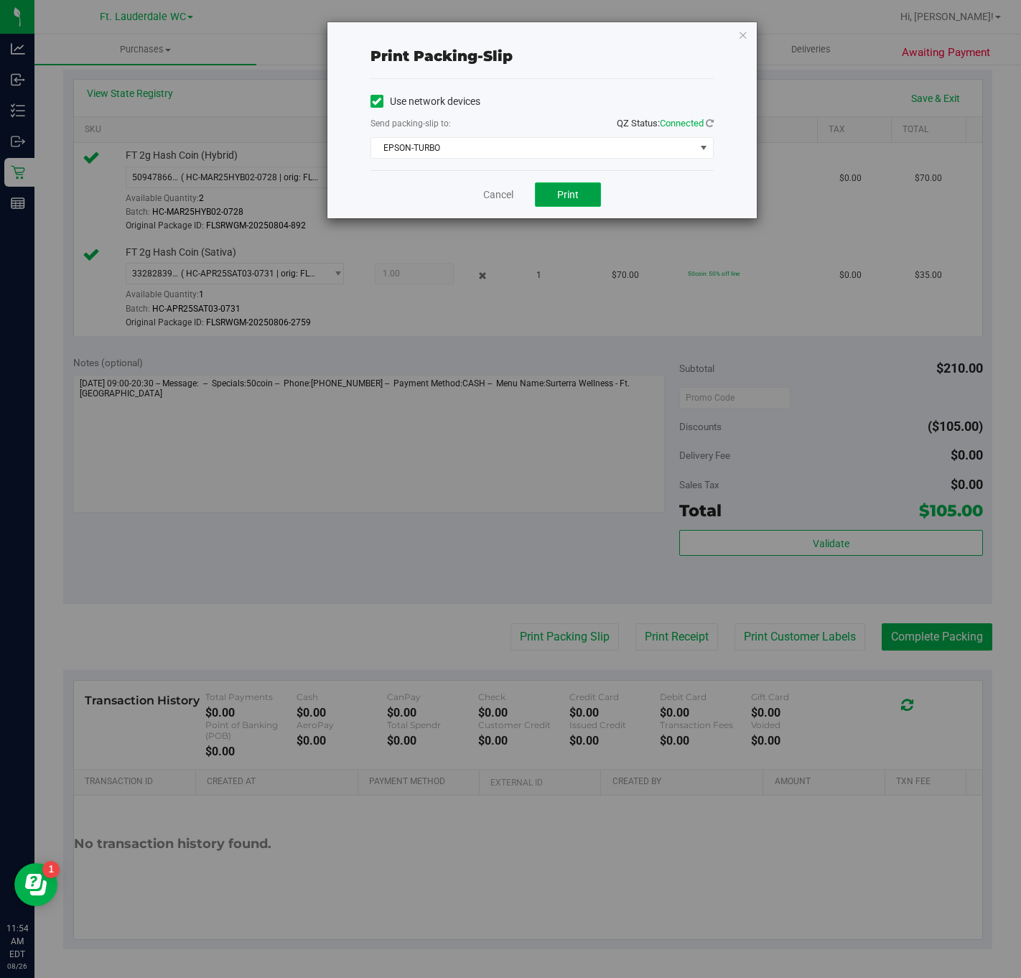
click at [549, 203] on button "Print" at bounding box center [568, 194] width 66 height 24
click at [490, 200] on link "Cancel" at bounding box center [498, 194] width 30 height 15
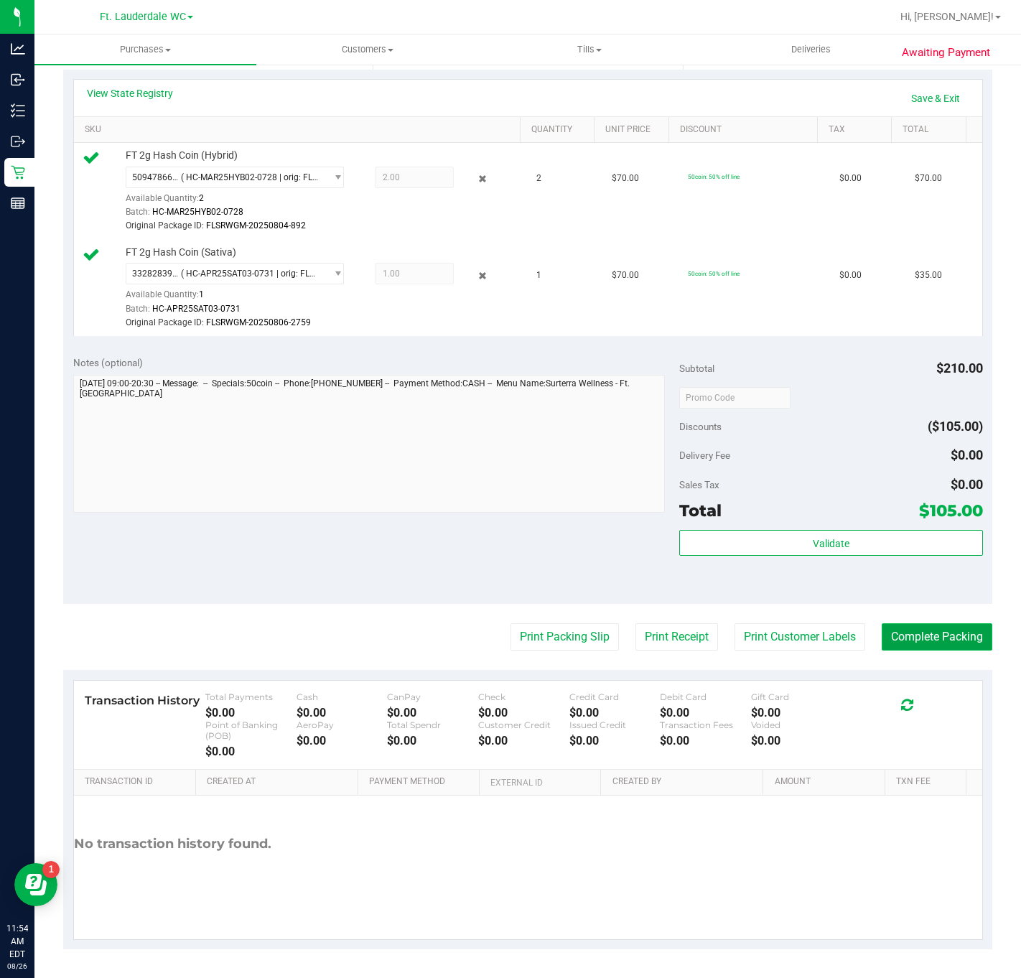
click at [792, 643] on button "Complete Packing" at bounding box center [937, 636] width 111 height 27
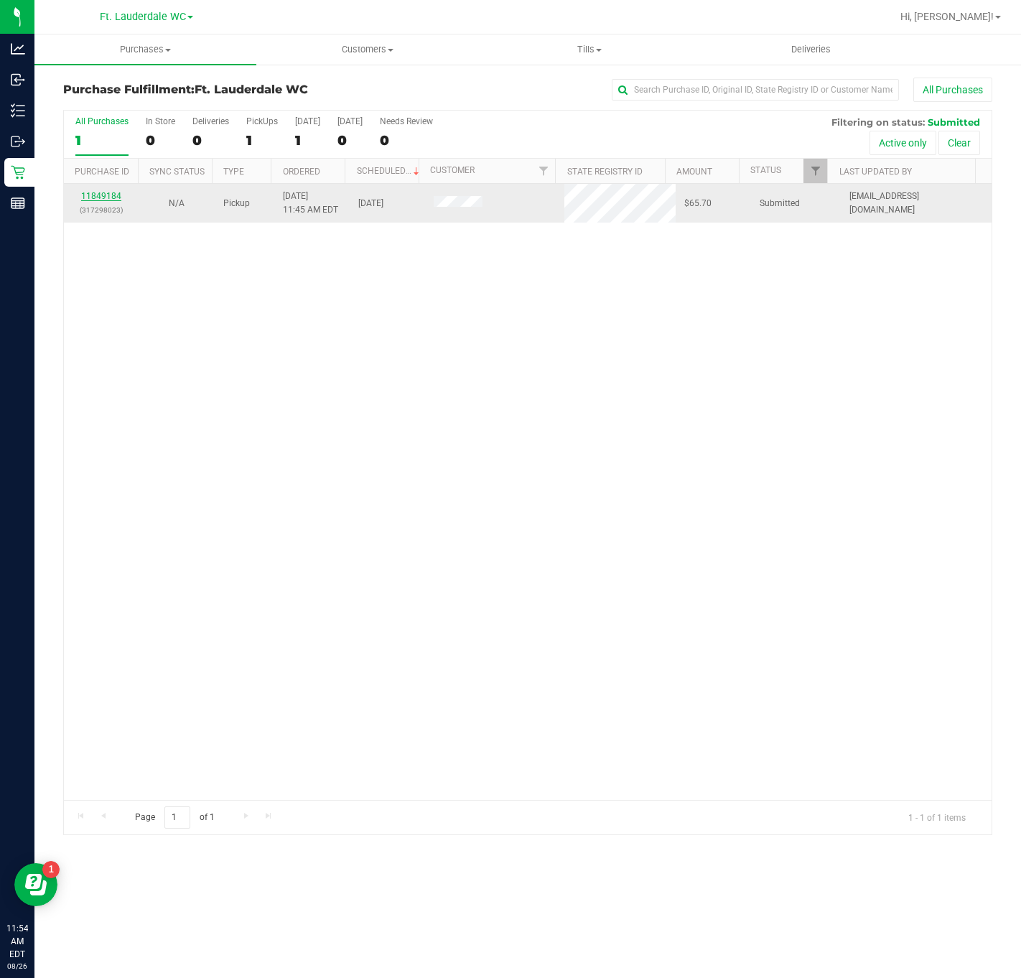
click at [116, 197] on link "11849184" at bounding box center [101, 196] width 40 height 10
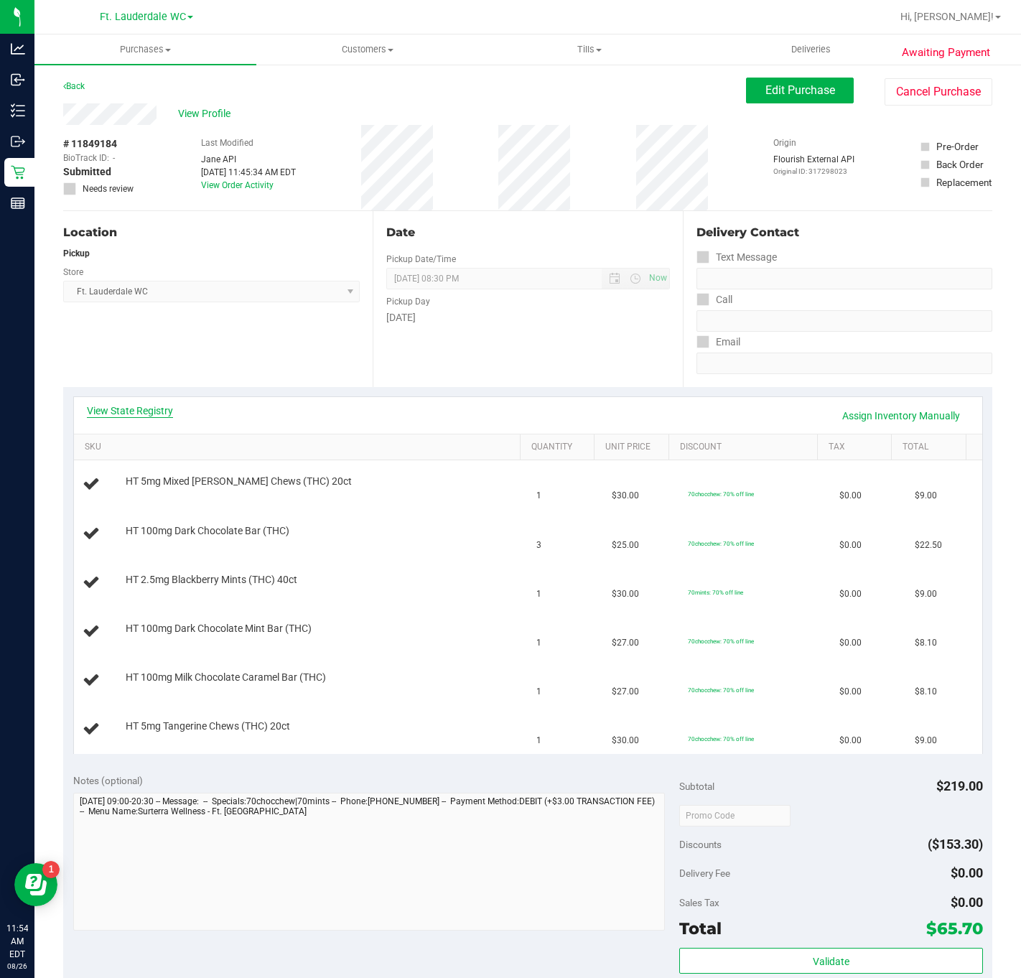
click at [147, 410] on link "View State Registry" at bounding box center [130, 411] width 86 height 14
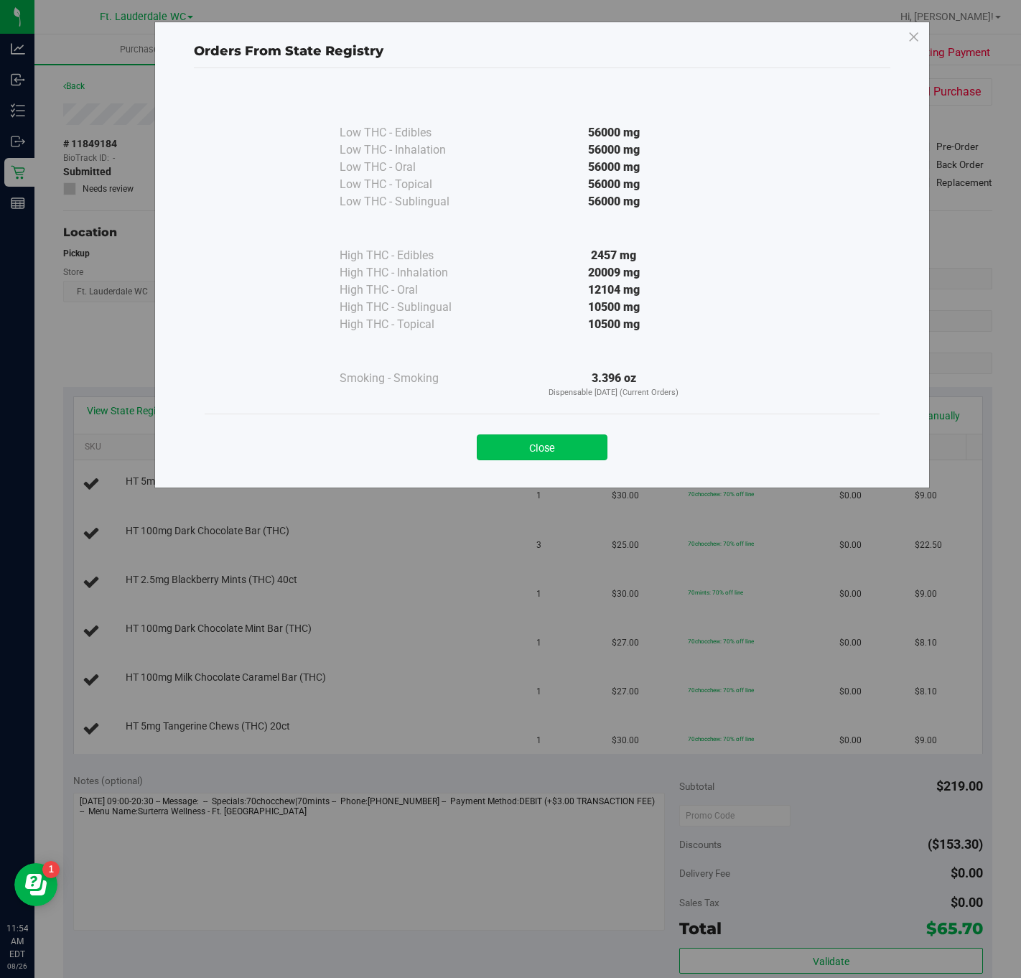
click at [530, 455] on button "Close" at bounding box center [542, 447] width 131 height 26
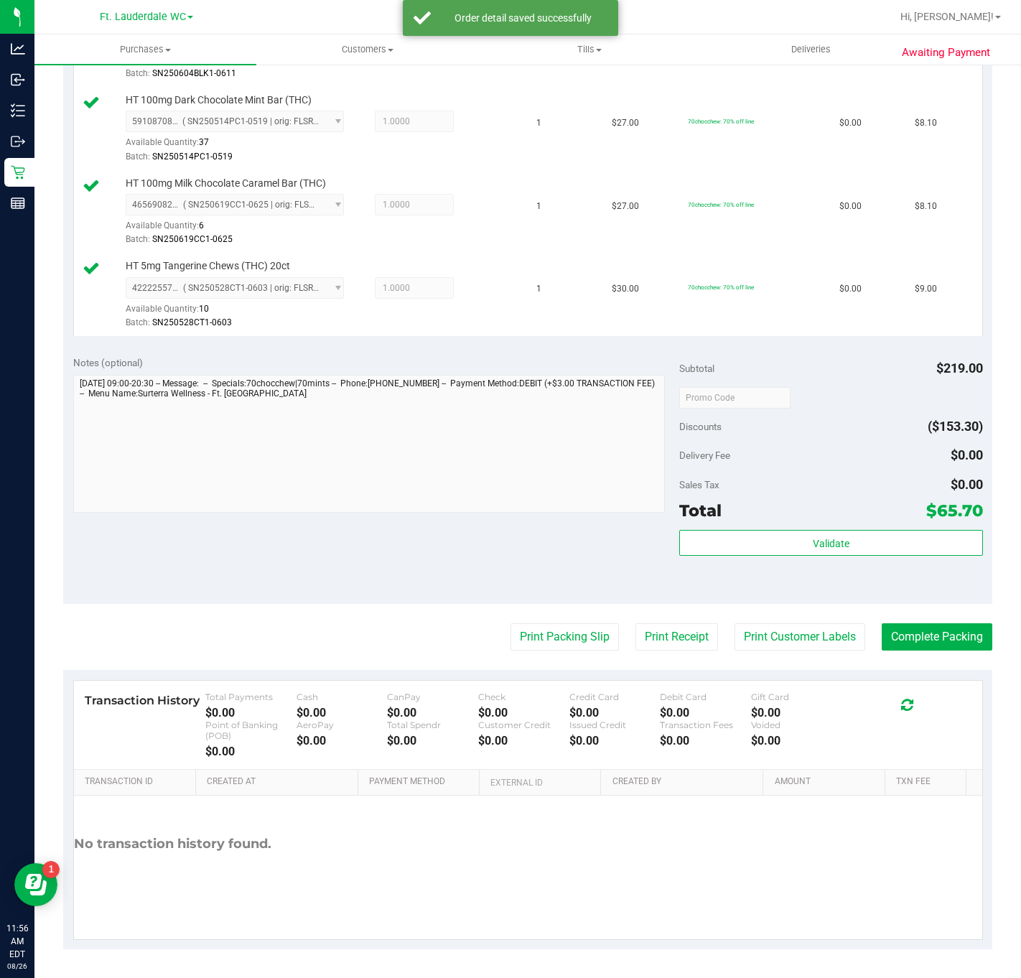
scroll to position [632, 0]
click at [735, 547] on button "Validate" at bounding box center [830, 543] width 303 height 26
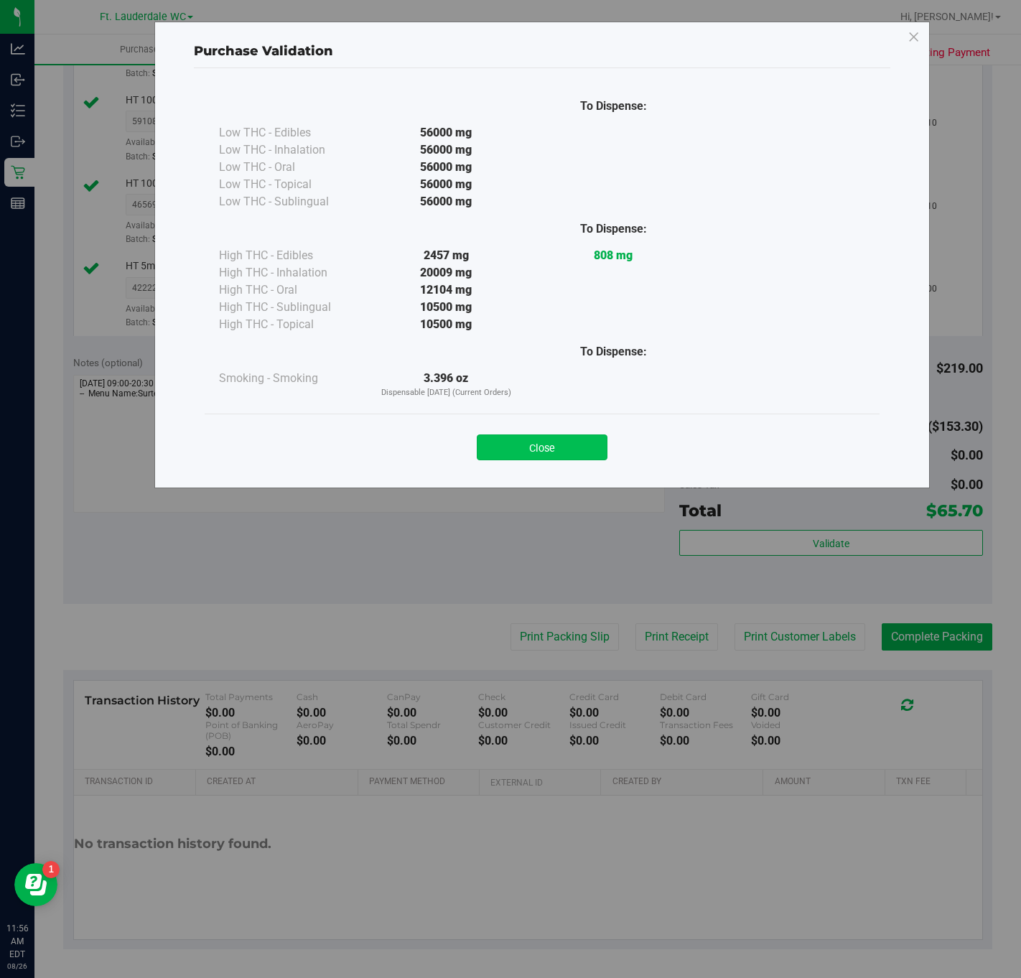
click at [558, 452] on button "Close" at bounding box center [542, 447] width 131 height 26
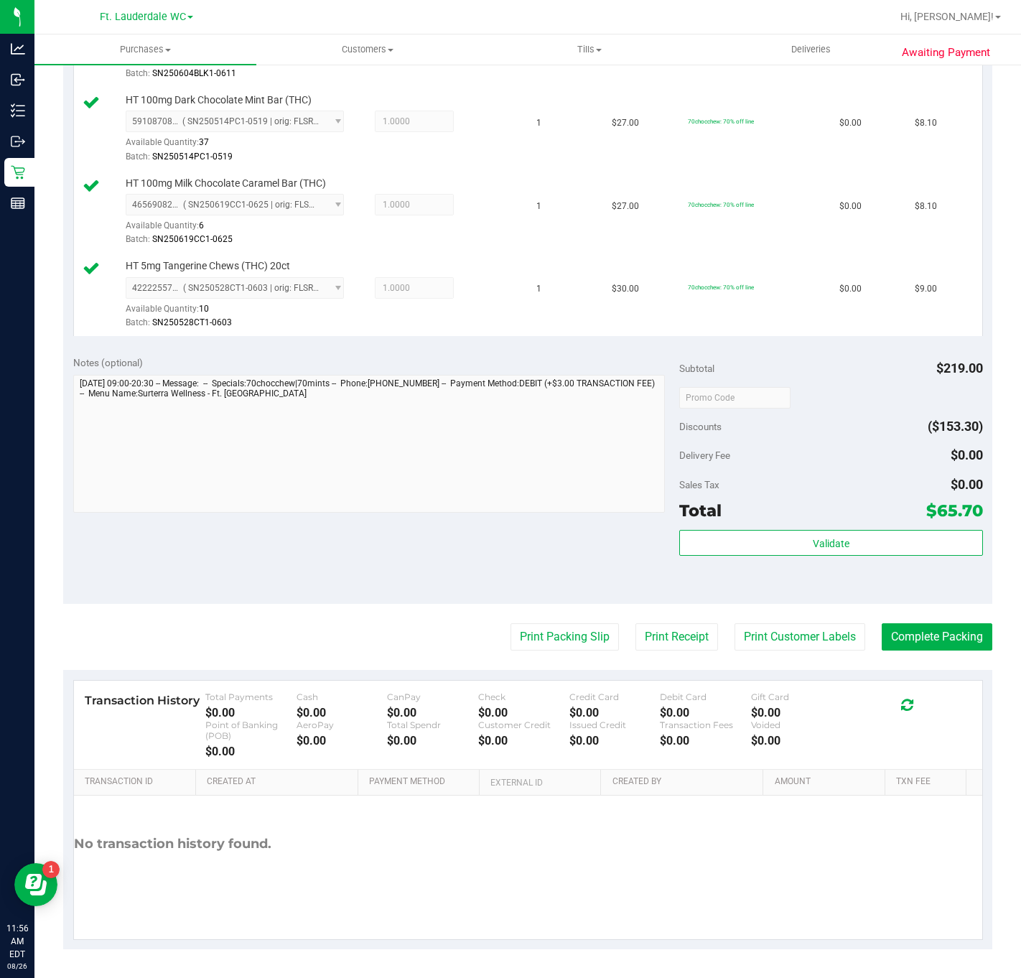
click at [550, 614] on purchase-details "Back Edit Purchase Cancel Purchase View Profile # 11849184 BioTrack ID: - Submi…" at bounding box center [527, 203] width 929 height 1494
click at [548, 627] on button "Print Packing Slip" at bounding box center [565, 636] width 108 height 27
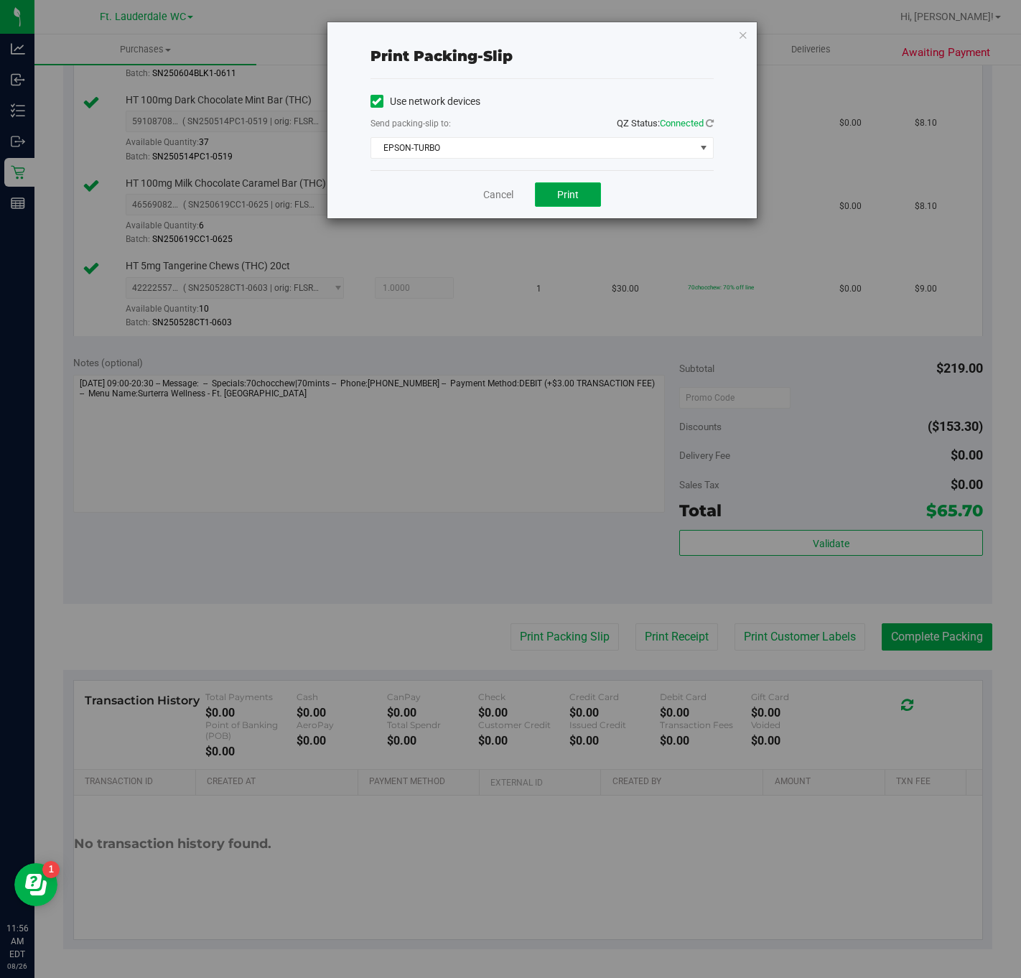
click at [582, 200] on button "Print" at bounding box center [568, 194] width 66 height 24
click at [498, 192] on link "Cancel" at bounding box center [498, 194] width 30 height 15
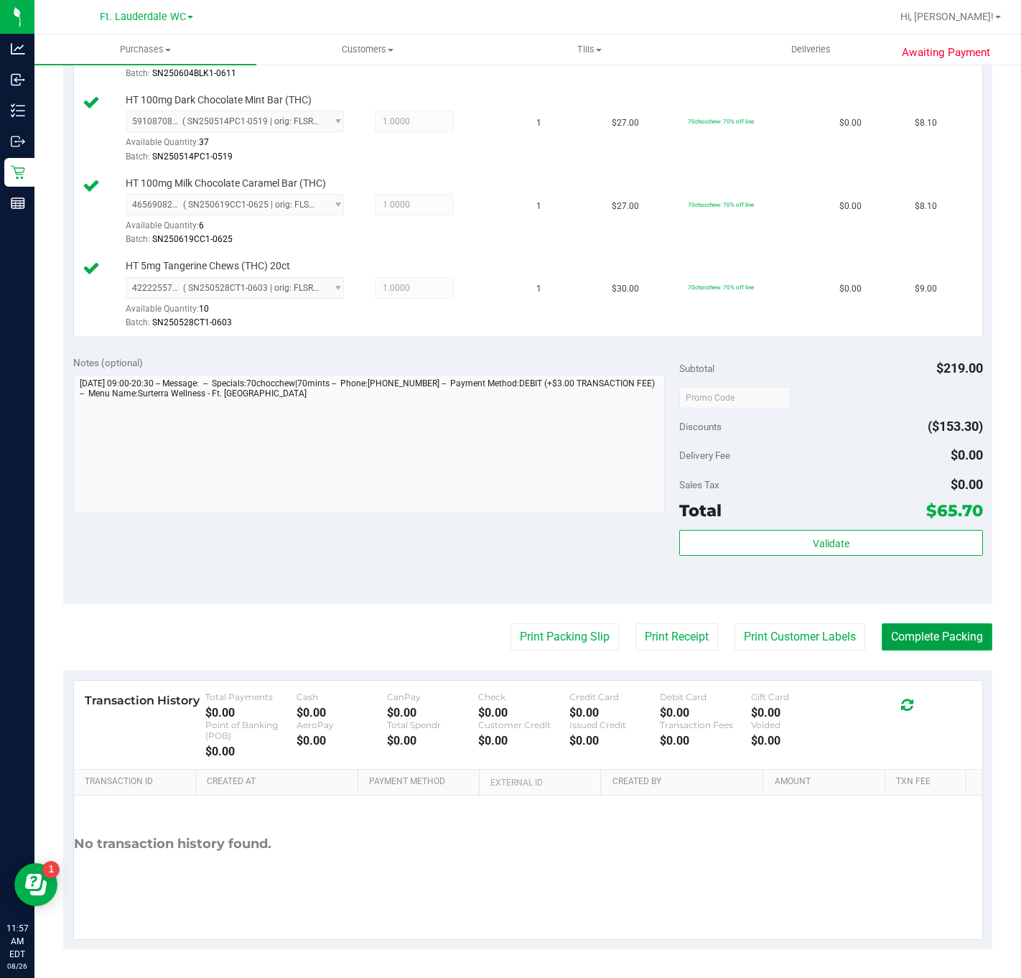
click at [792, 628] on button "Complete Packing" at bounding box center [937, 636] width 111 height 27
